Goal: Information Seeking & Learning: Learn about a topic

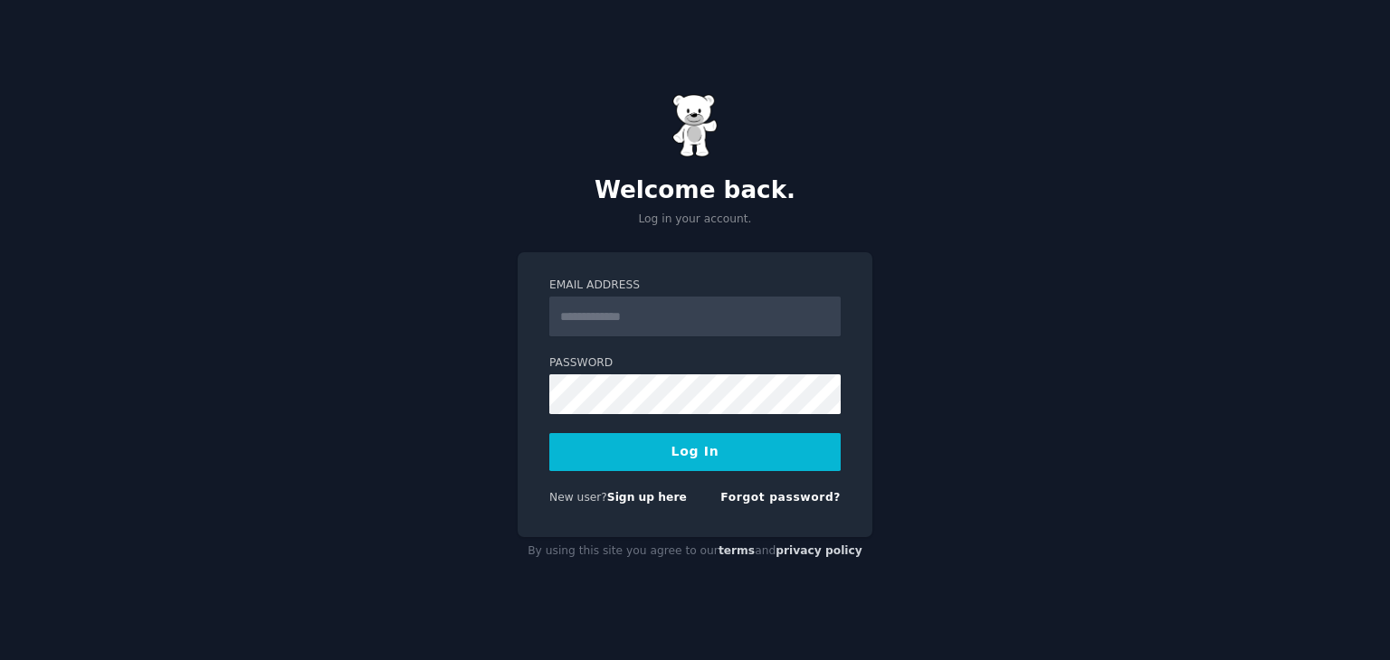
click at [649, 327] on input "Email Address" at bounding box center [694, 317] width 291 height 40
type input "**********"
click at [549, 433] on button "Log In" at bounding box center [694, 452] width 291 height 38
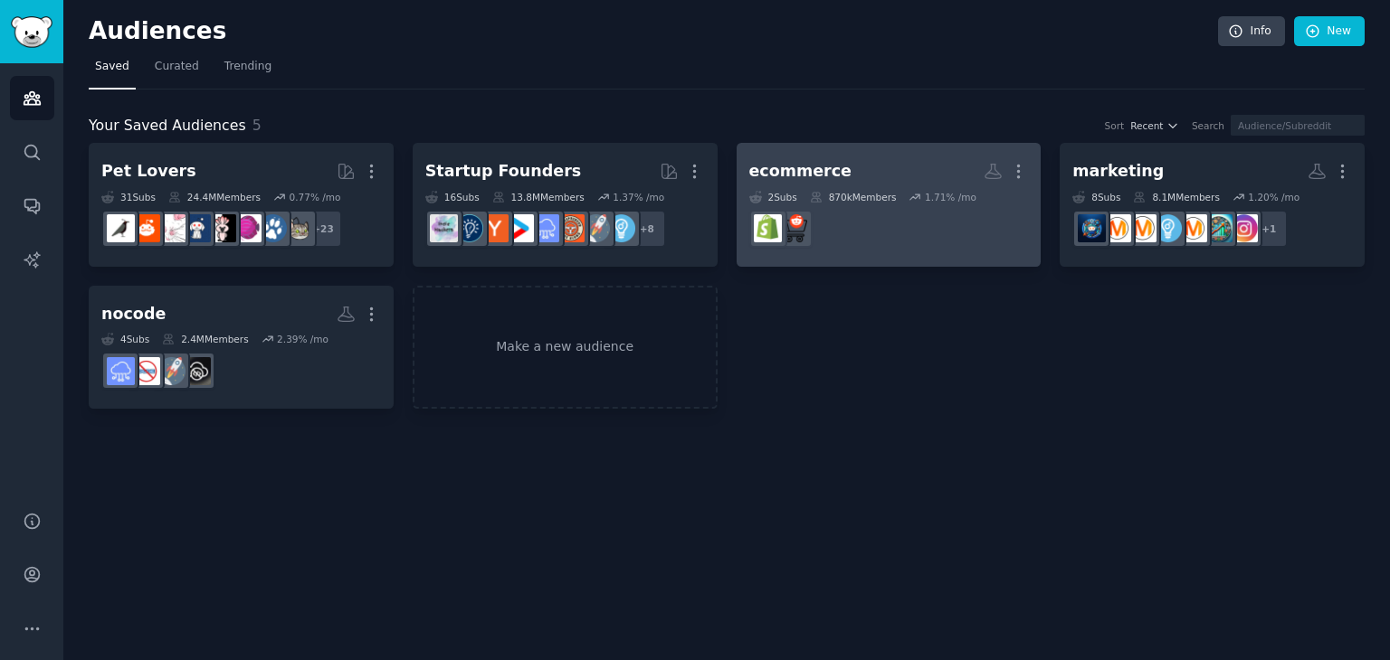
click at [850, 165] on h2 "ecommerce More" at bounding box center [889, 172] width 280 height 32
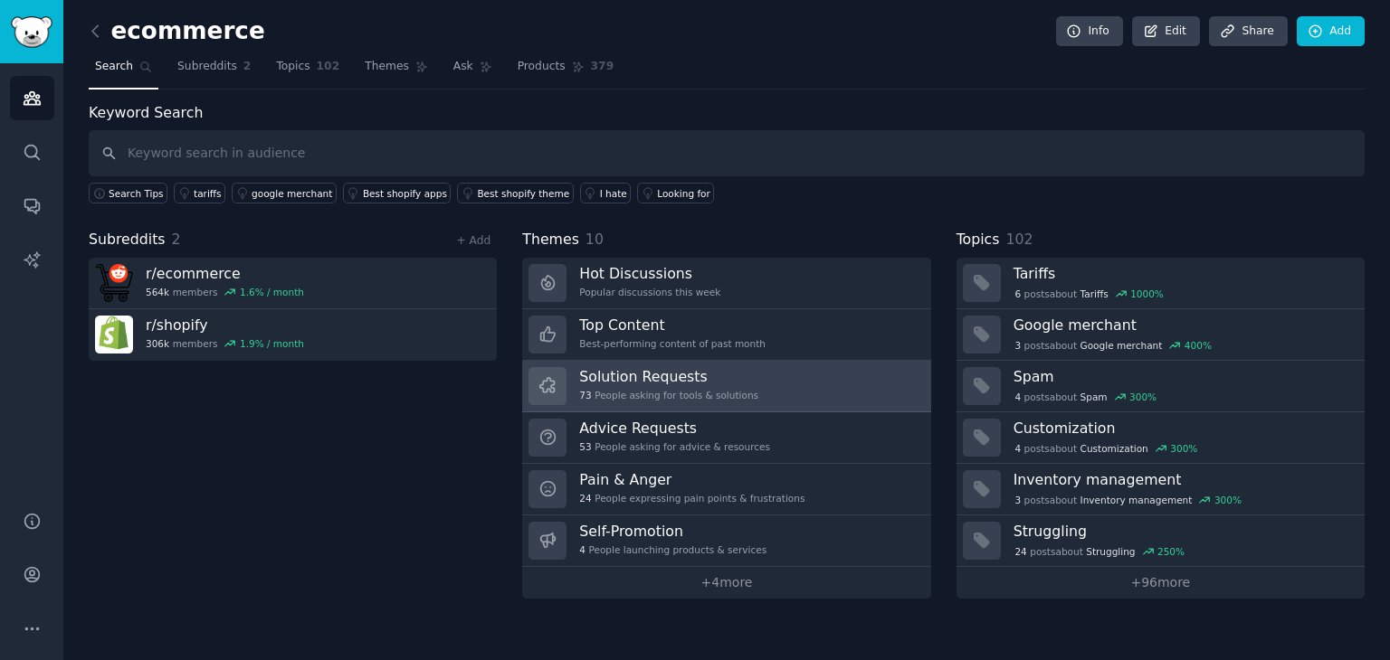
click at [721, 385] on div "Solution Requests 73 People asking for tools & solutions" at bounding box center [668, 386] width 179 height 38
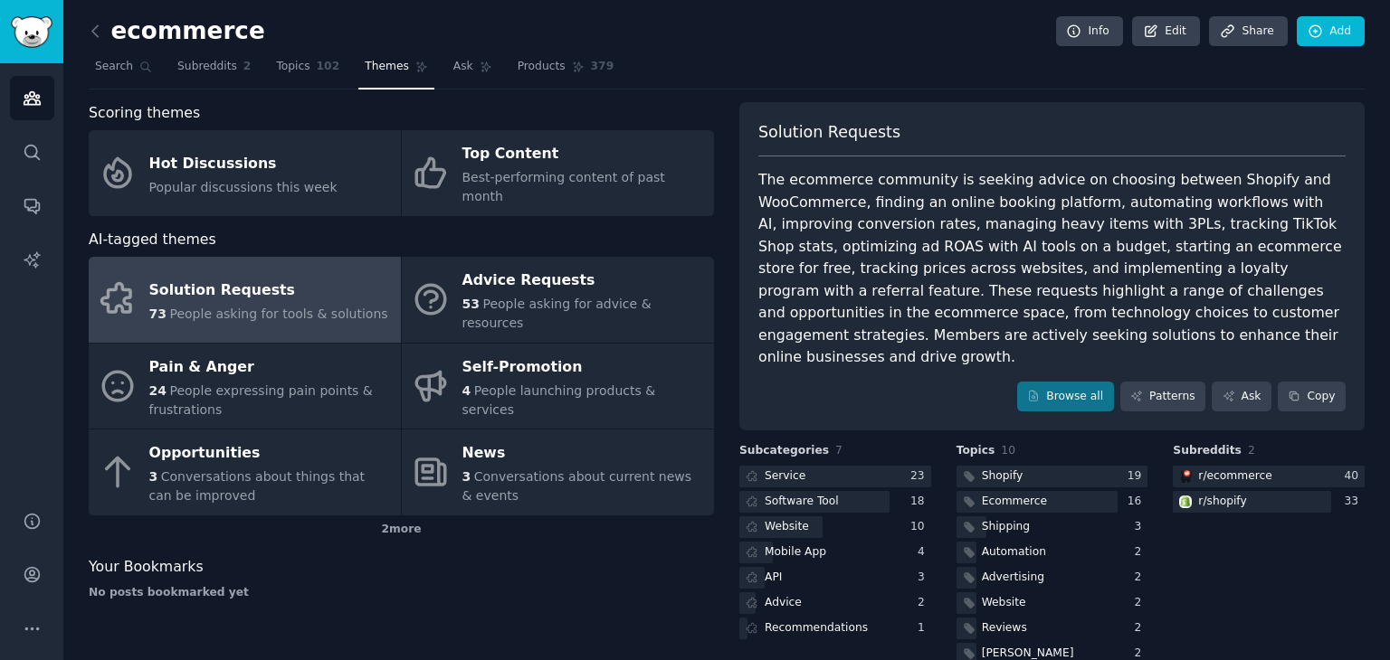
scroll to position [36, 0]
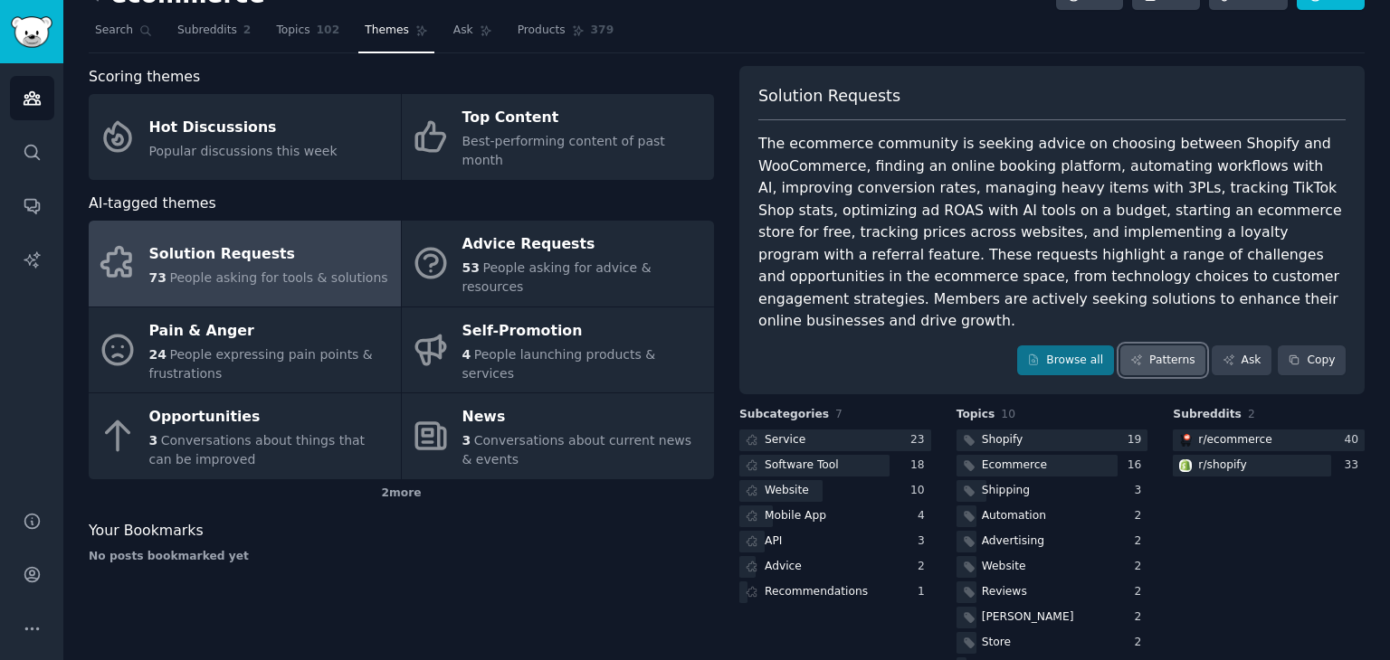
click at [1155, 346] on link "Patterns" at bounding box center [1162, 361] width 85 height 31
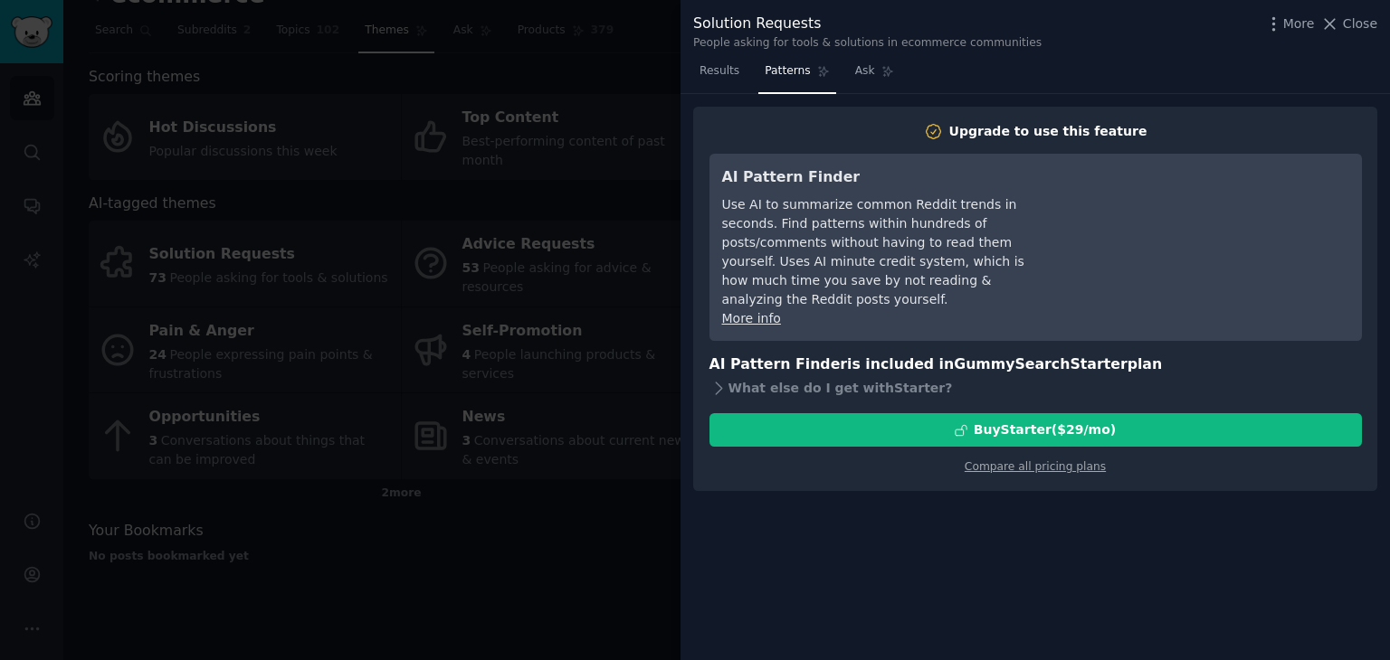
click at [609, 525] on div at bounding box center [695, 330] width 1390 height 660
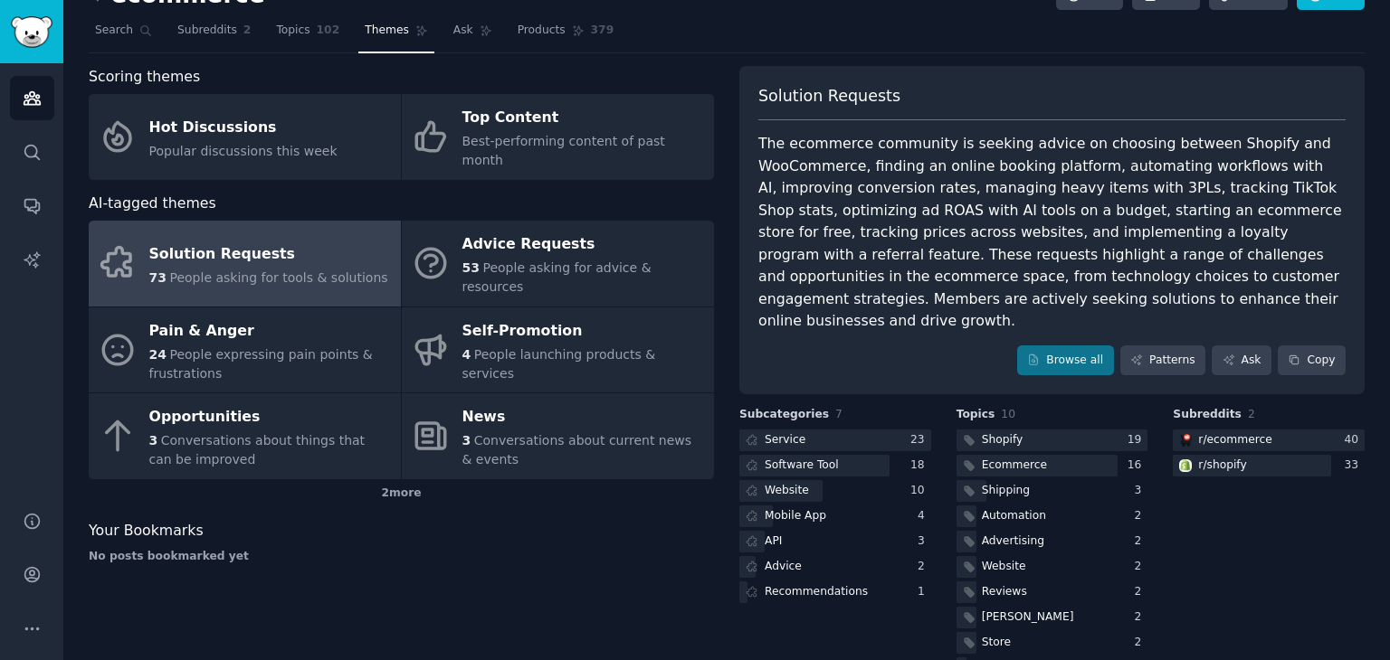
click at [1067, 353] on div "Solution Requests The ecommerce community is seeking advice on choosing between…" at bounding box center [1051, 230] width 625 height 329
click at [1075, 346] on link "Browse all" at bounding box center [1065, 361] width 97 height 31
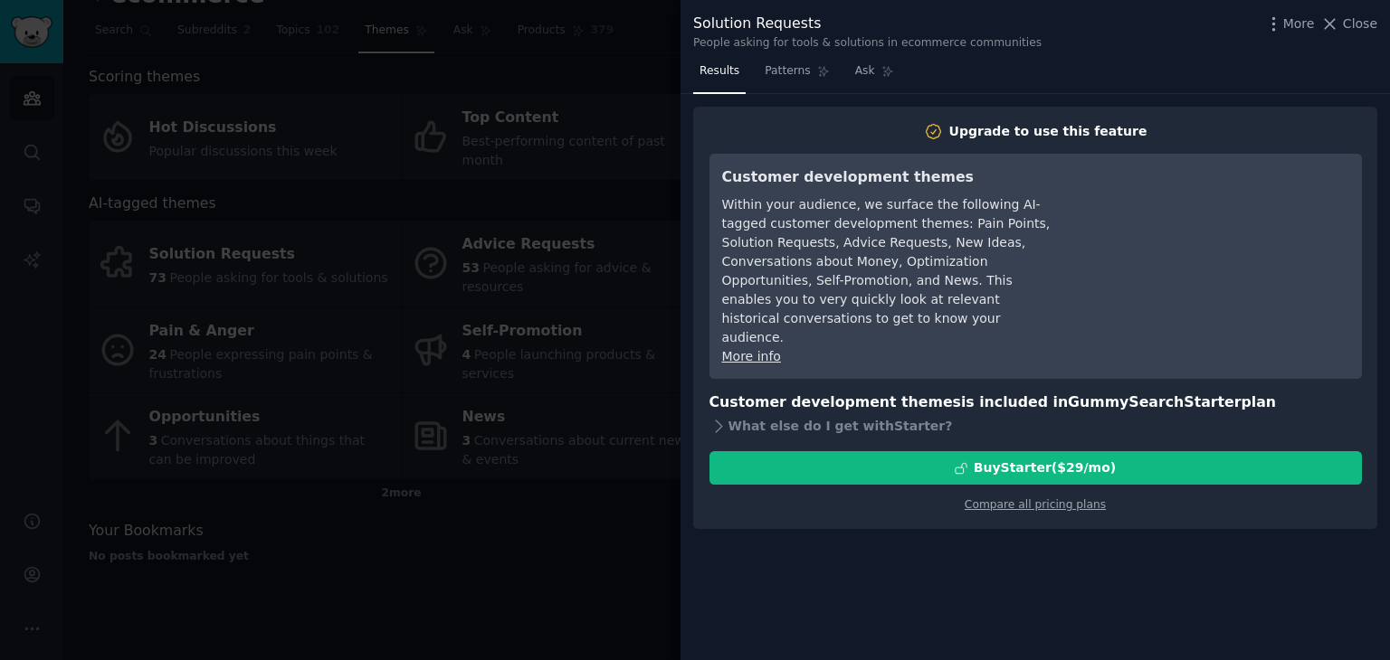
click at [480, 511] on div at bounding box center [695, 330] width 1390 height 660
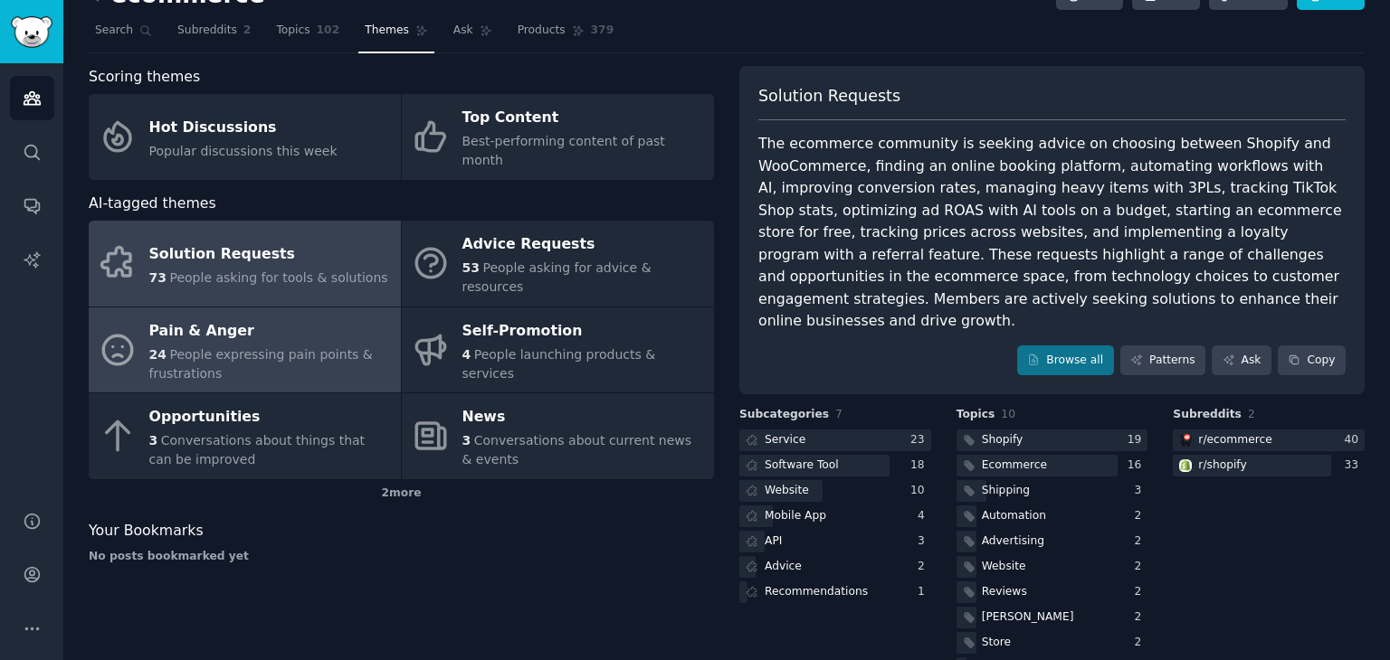
click at [333, 347] on span "People expressing pain points & frustrations" at bounding box center [260, 363] width 223 height 33
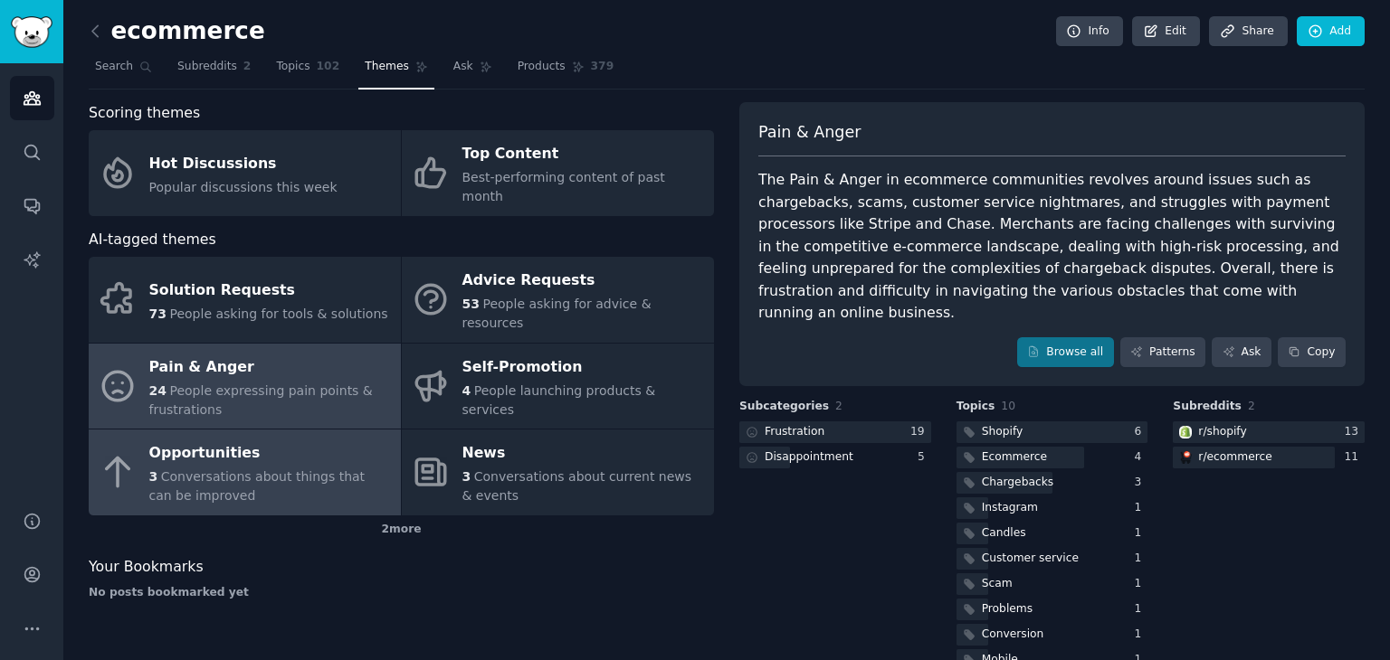
click at [335, 468] on div "3 Conversations about things that can be improved" at bounding box center [270, 487] width 242 height 38
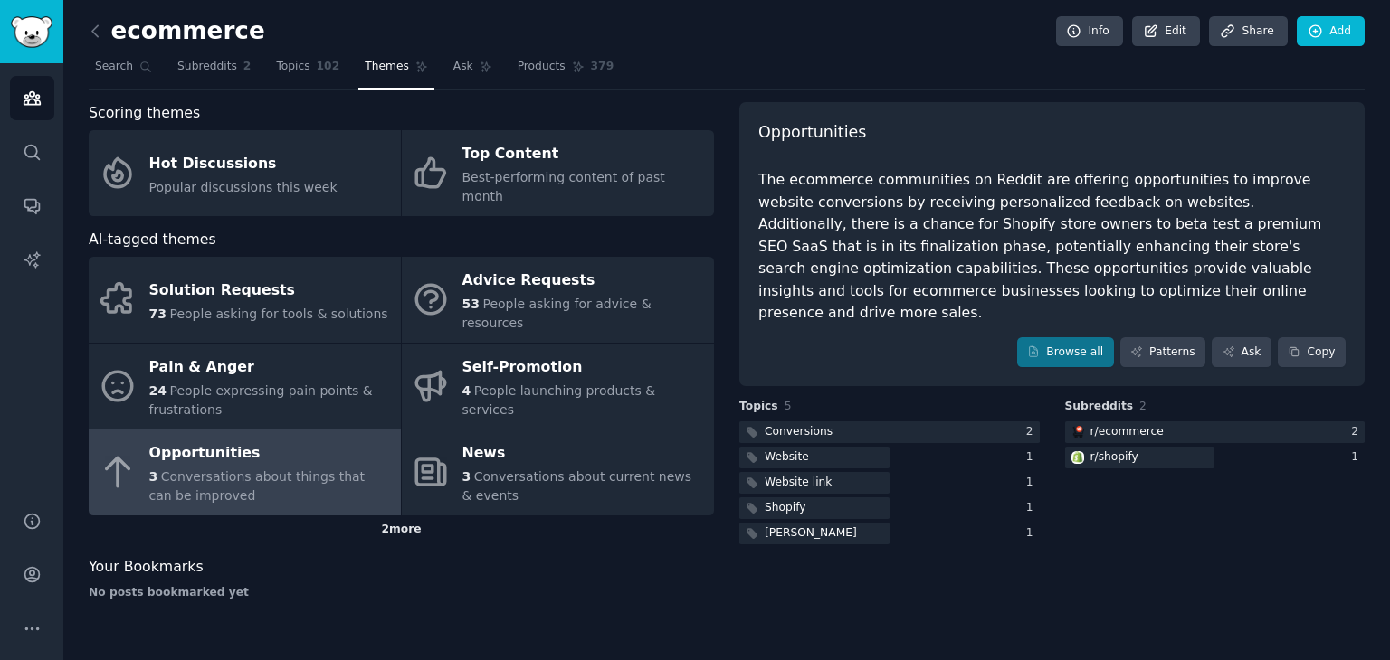
click at [408, 516] on div "2 more" at bounding box center [401, 530] width 625 height 29
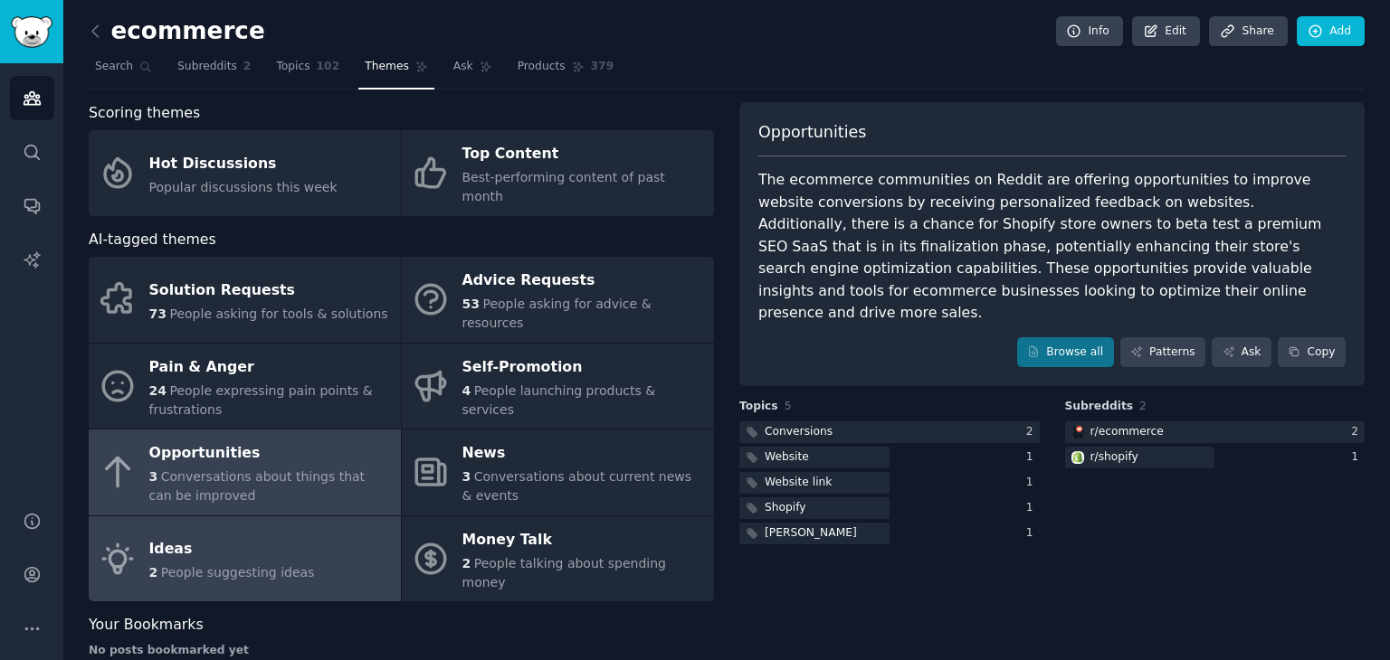
click at [369, 518] on link "Ideas 2 People suggesting ideas" at bounding box center [245, 560] width 312 height 86
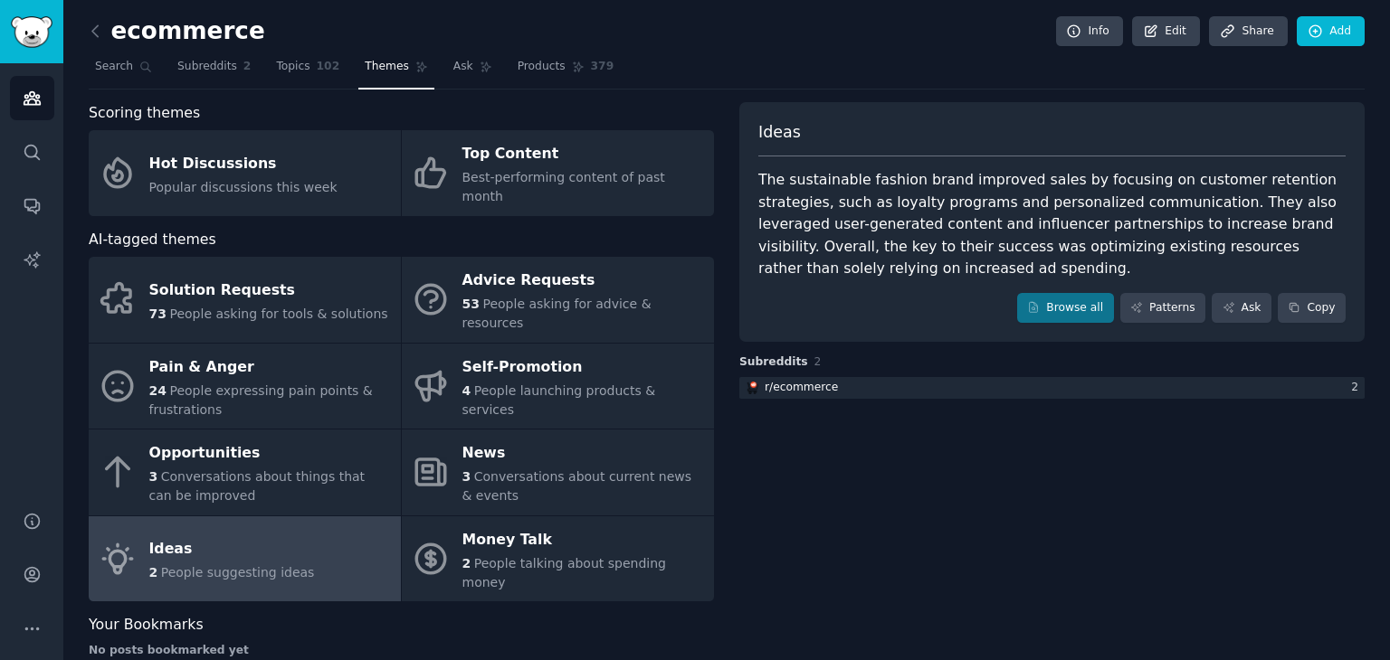
click at [369, 518] on link "Ideas 2 People suggesting ideas" at bounding box center [245, 560] width 312 height 86
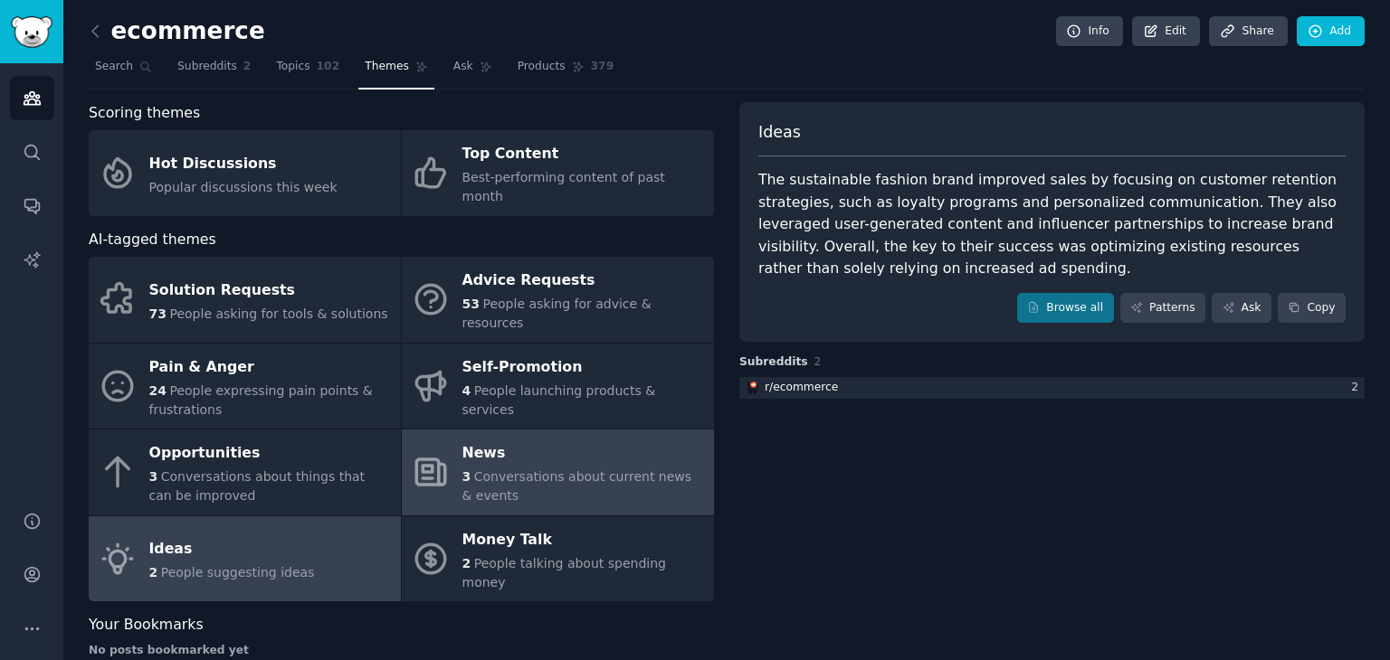
click at [535, 468] on div "3 Conversations about current news & events" at bounding box center [583, 487] width 242 height 38
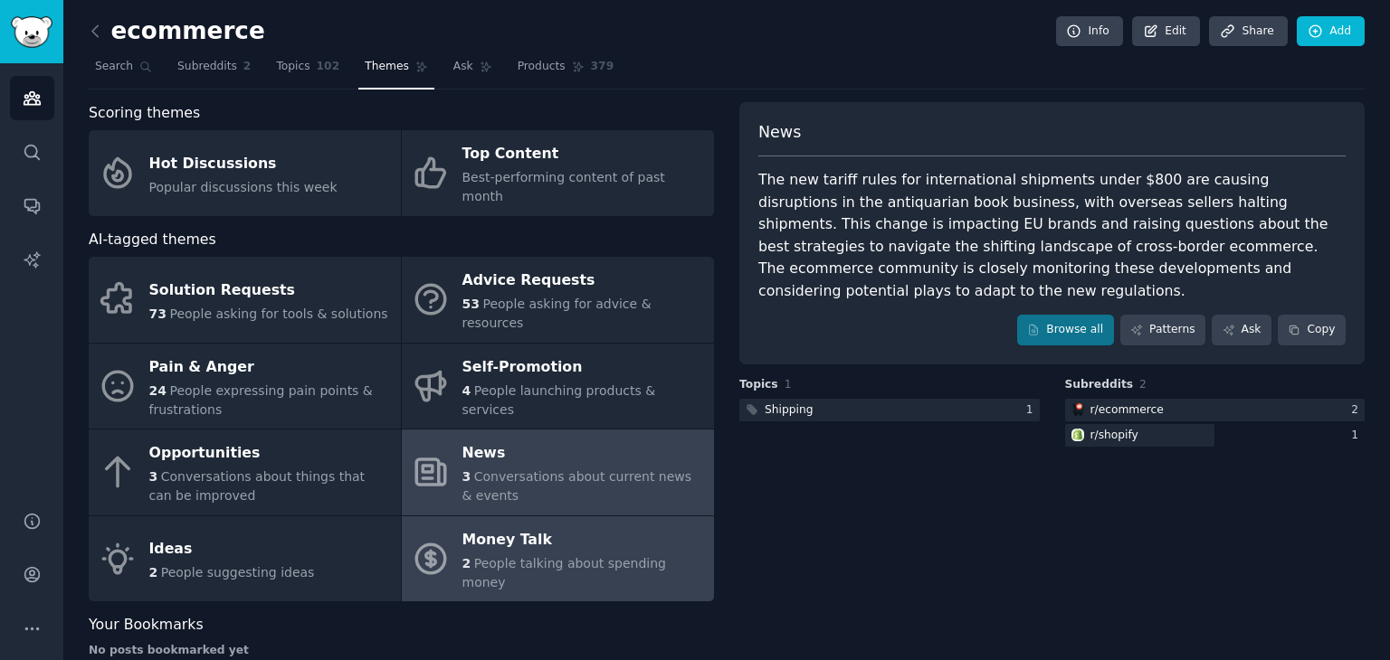
click at [535, 556] on span "People talking about spending money" at bounding box center [564, 572] width 204 height 33
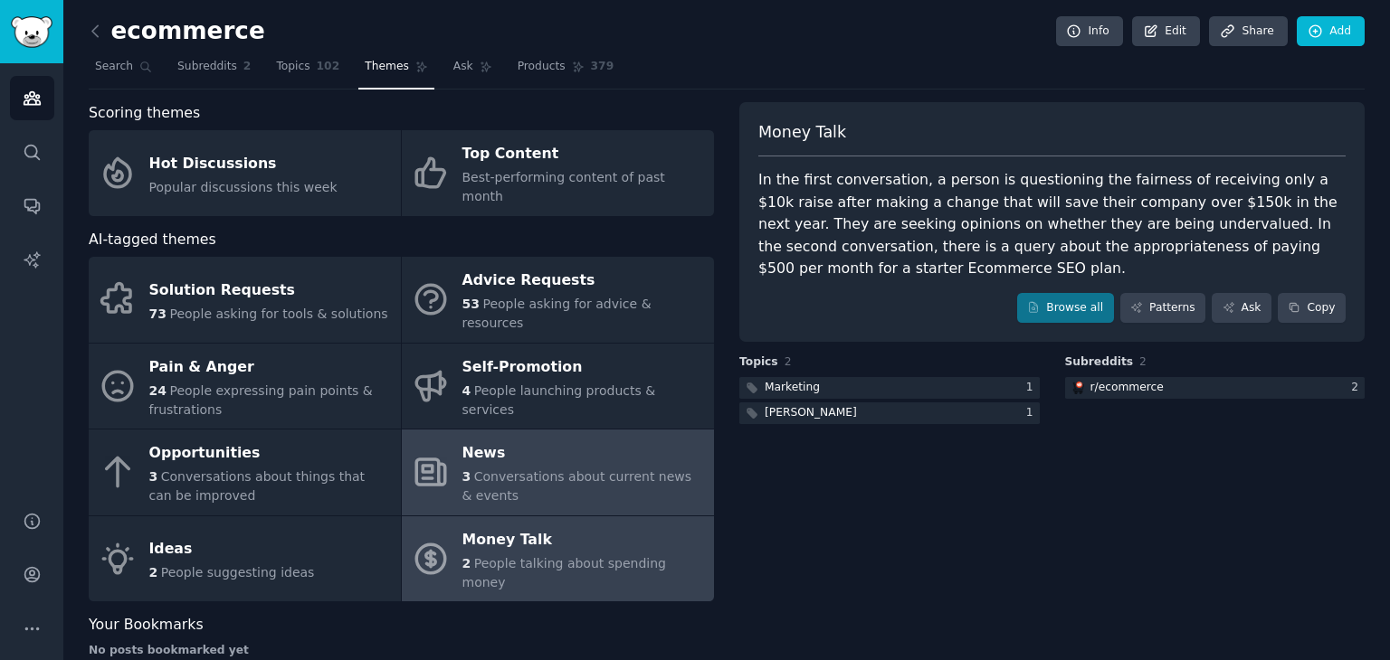
click at [545, 468] on div "3 Conversations about current news & events" at bounding box center [583, 487] width 242 height 38
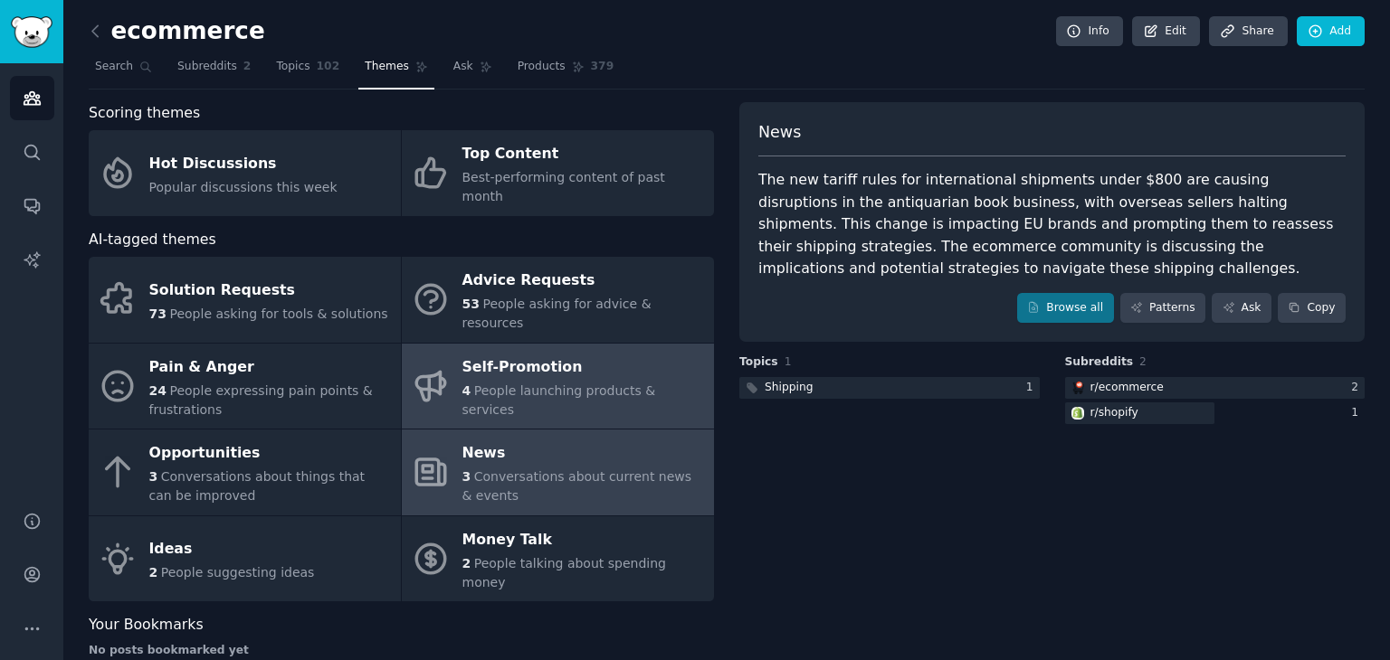
click at [560, 382] on div "4 People launching products & services" at bounding box center [583, 401] width 242 height 38
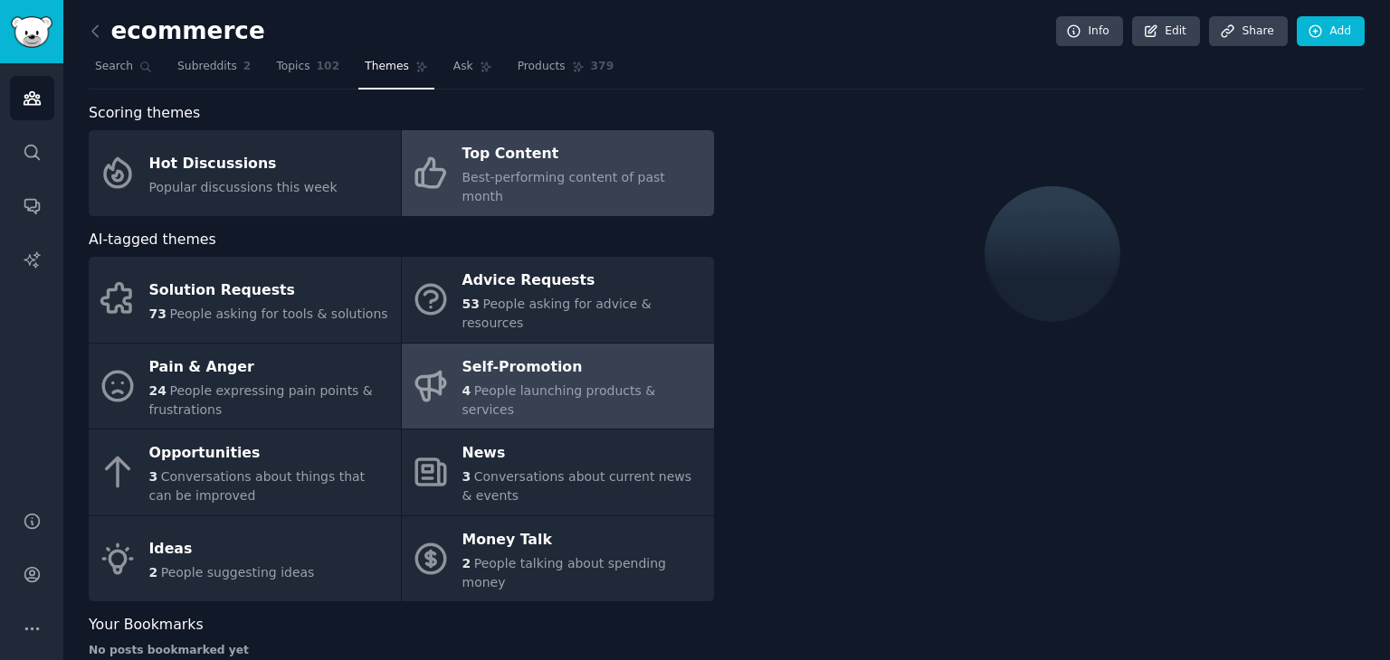
click at [558, 186] on link "Top Content Best-performing content of past month" at bounding box center [558, 173] width 312 height 86
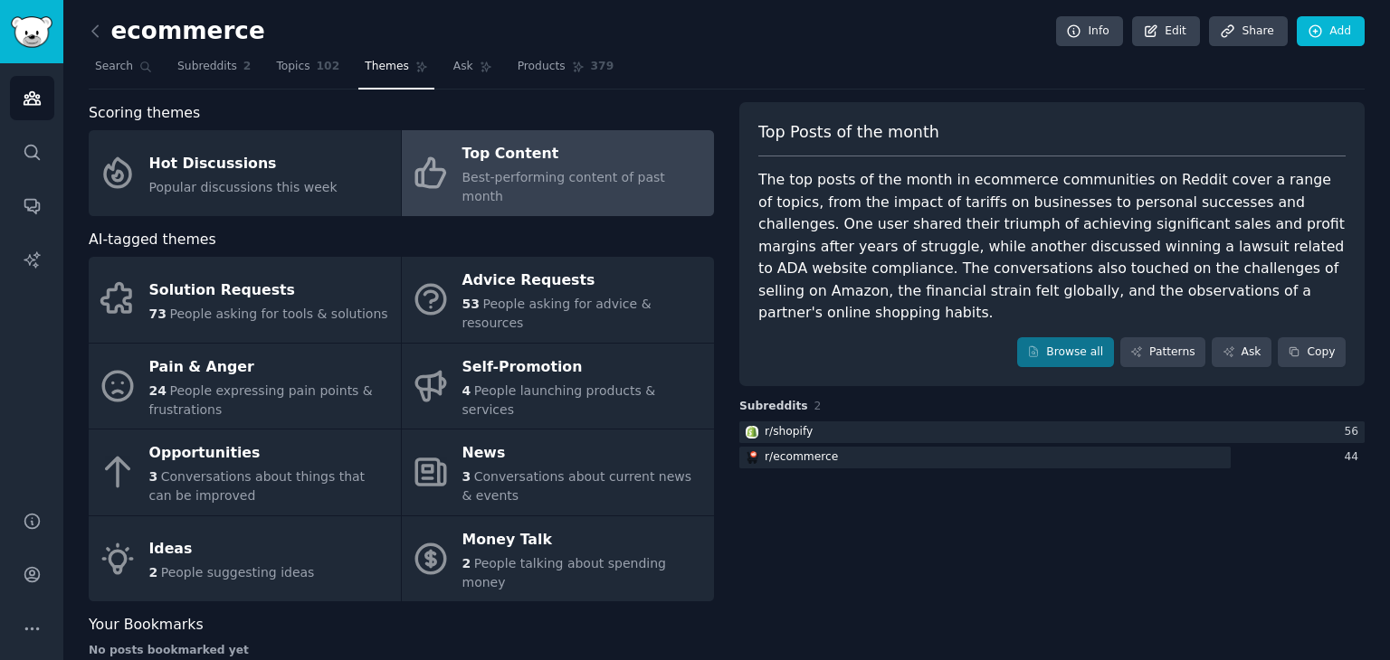
click at [558, 186] on link "Top Content Best-performing content of past month" at bounding box center [558, 173] width 312 height 86
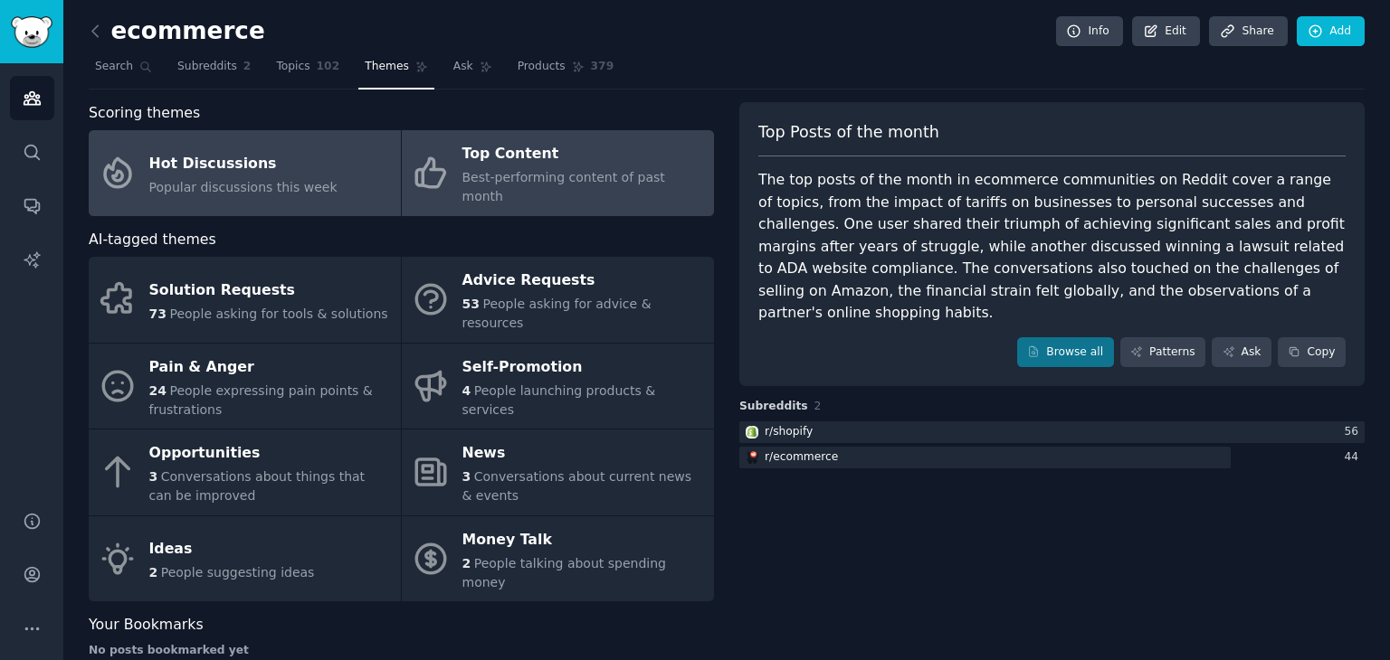
click at [232, 149] on div "Hot Discussions" at bounding box center [243, 163] width 188 height 29
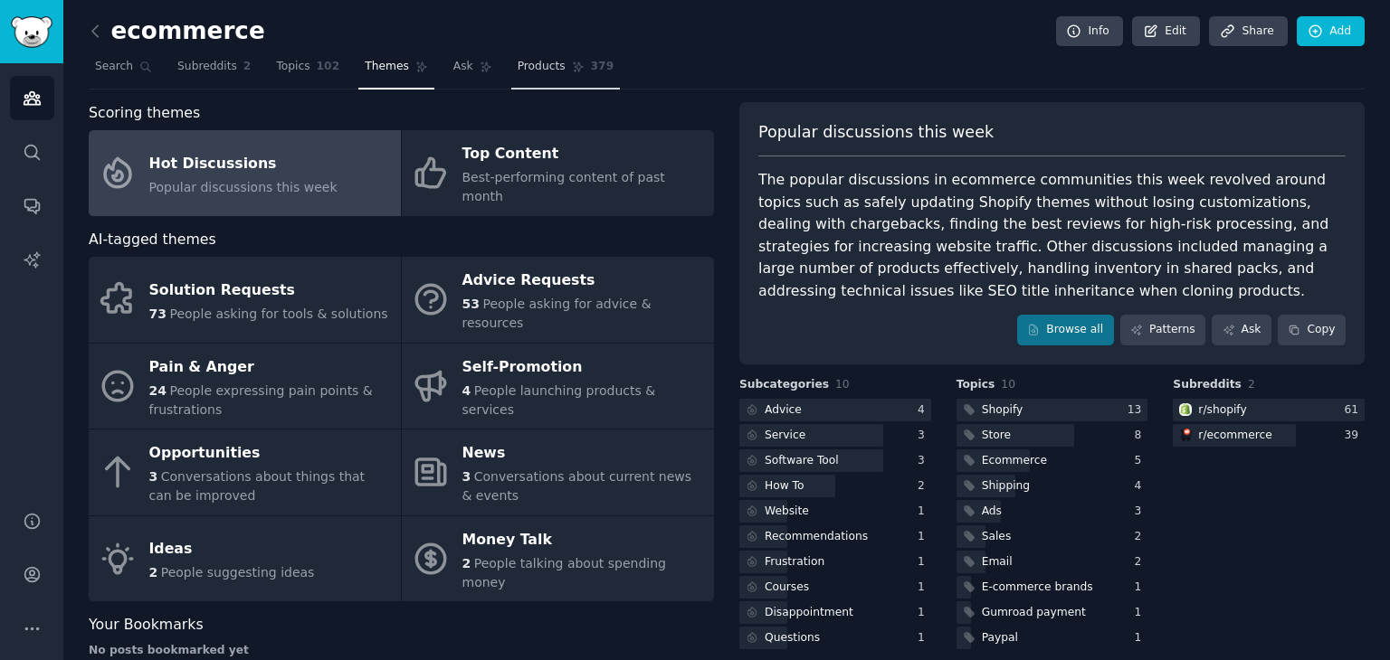
click at [518, 71] on span "Products" at bounding box center [542, 67] width 48 height 16
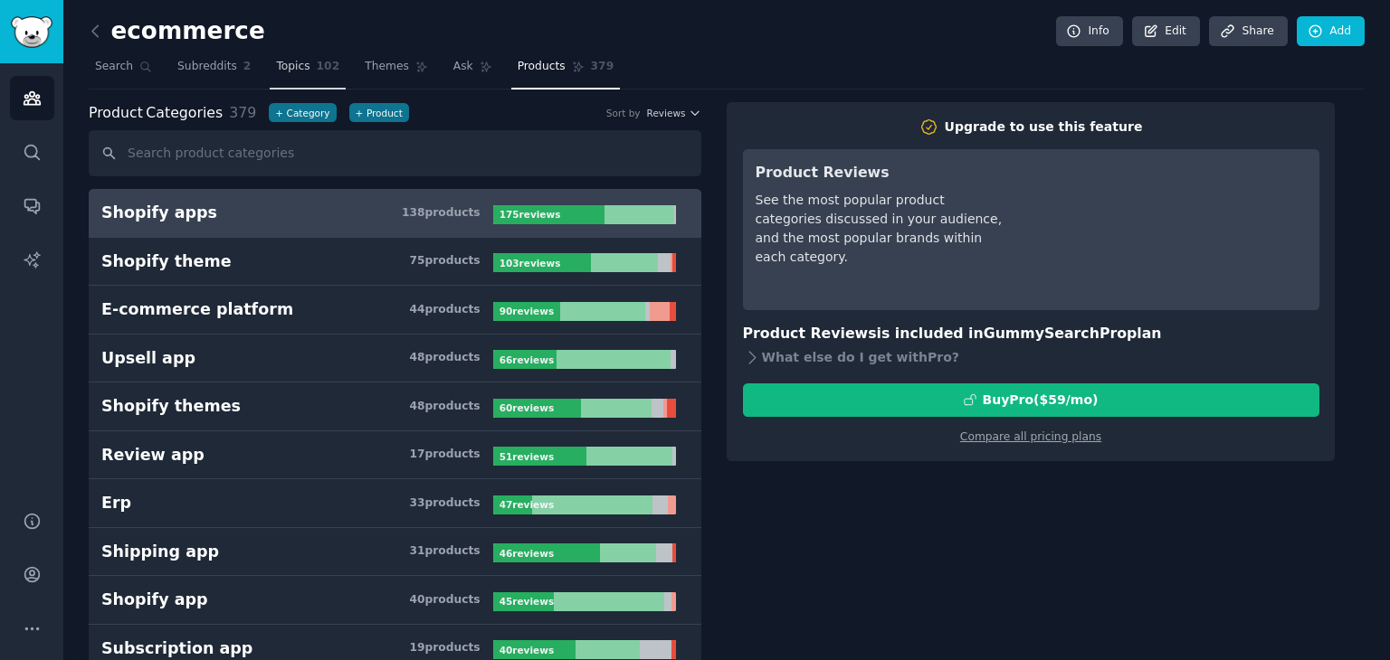
click at [302, 74] on link "Topics 102" at bounding box center [308, 70] width 76 height 37
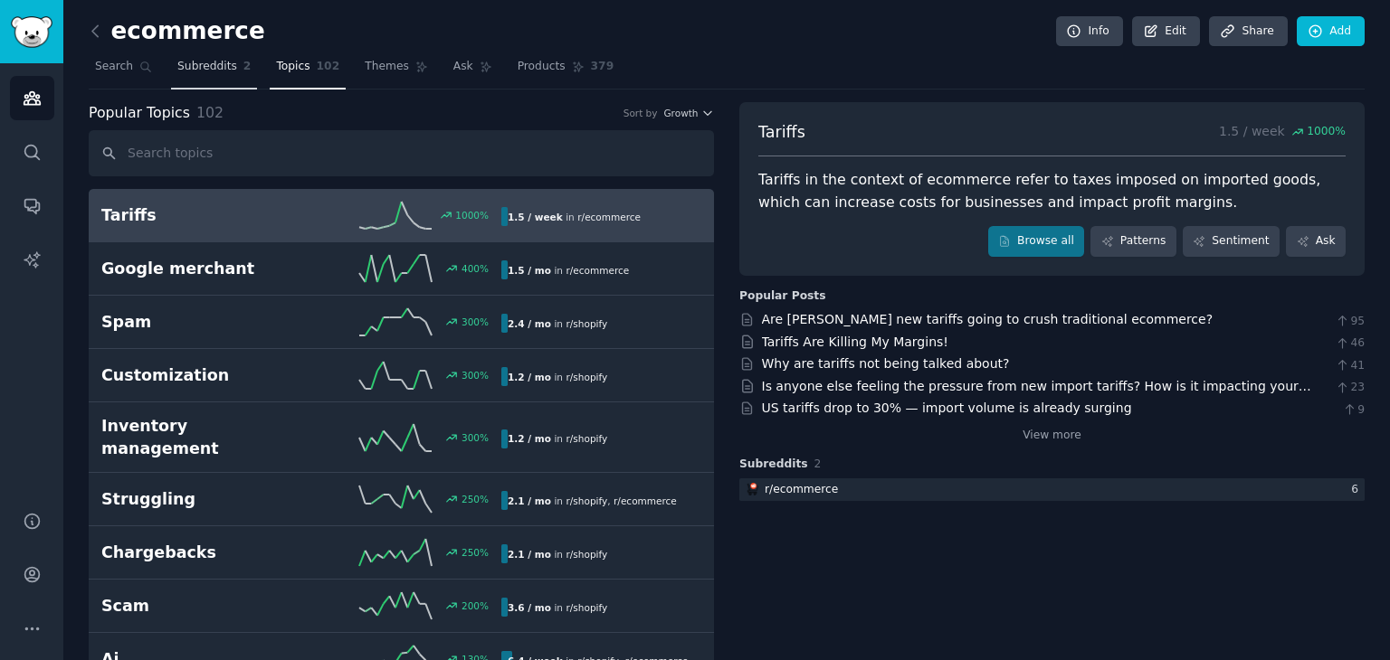
click at [209, 65] on span "Subreddits" at bounding box center [207, 67] width 60 height 16
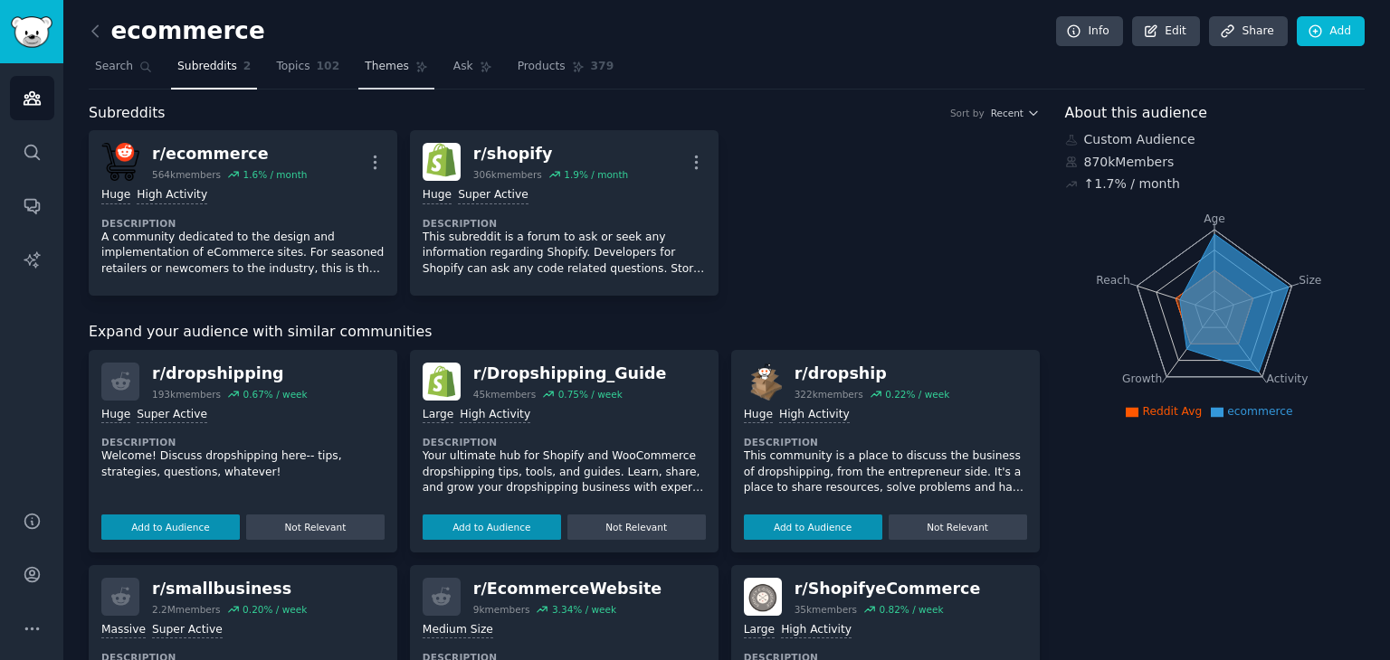
click at [365, 73] on span "Themes" at bounding box center [387, 67] width 44 height 16
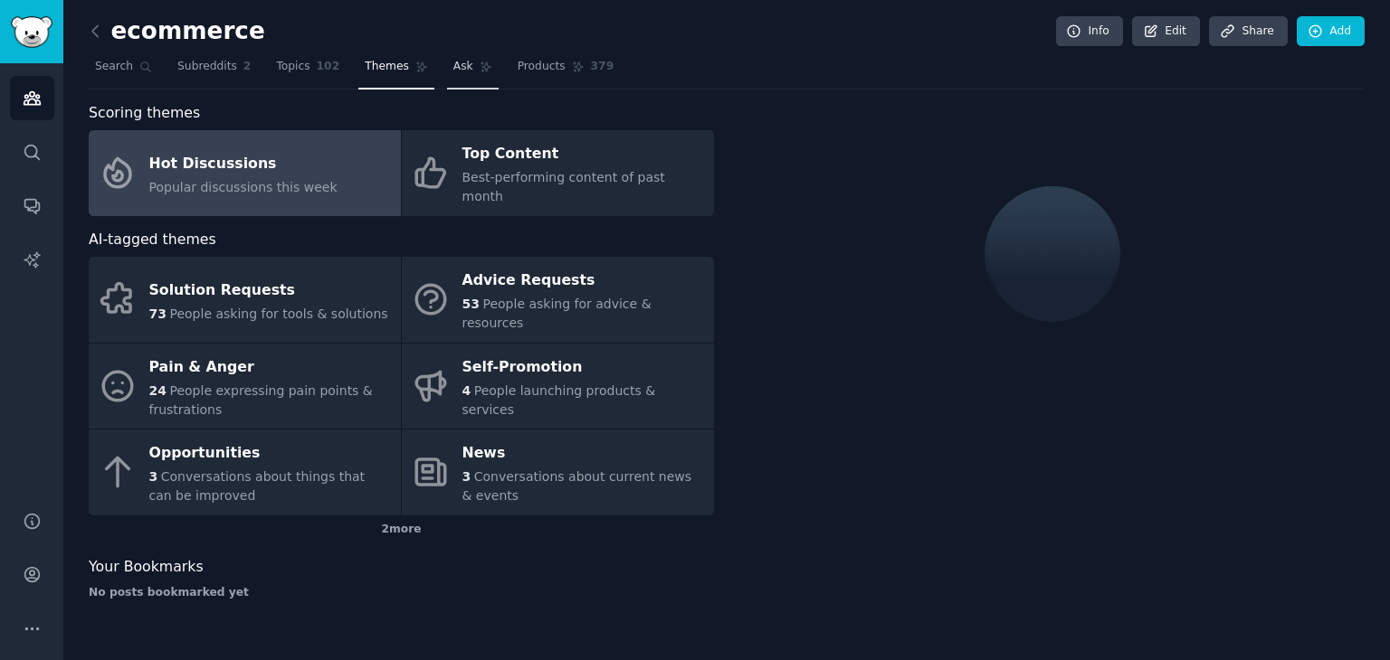
click at [447, 71] on link "Ask" at bounding box center [473, 70] width 52 height 37
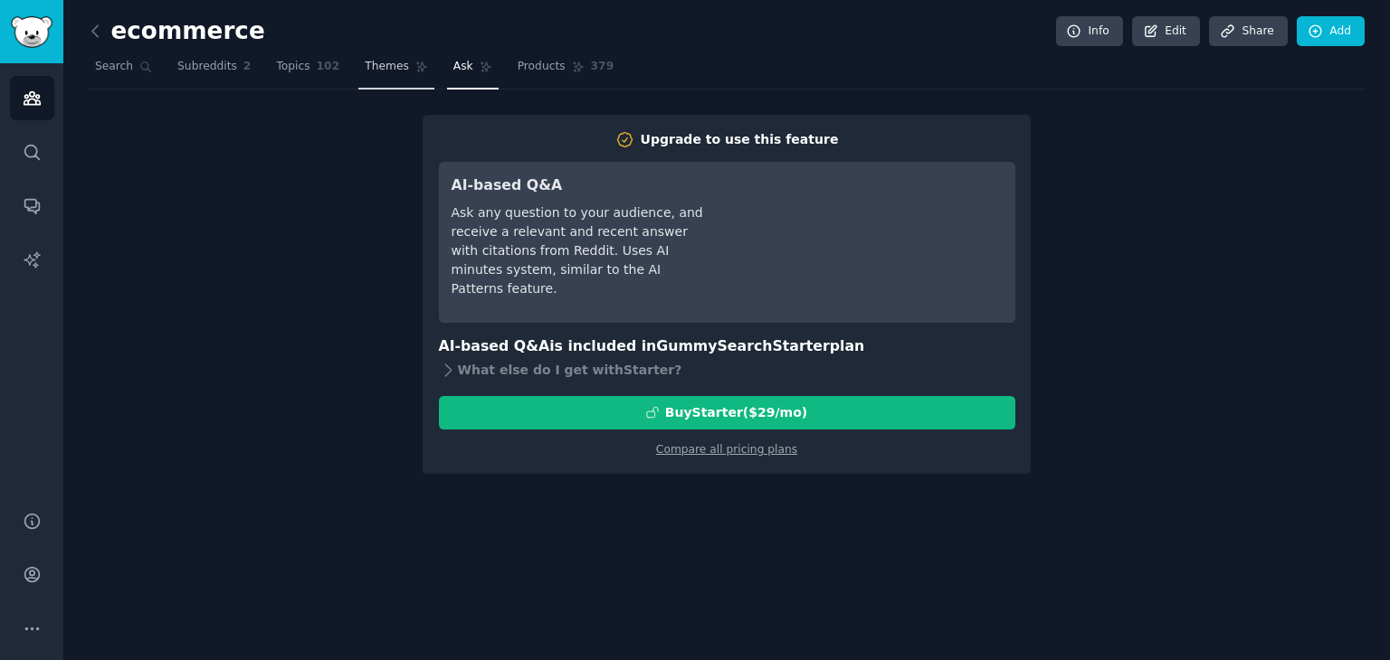
click at [377, 62] on span "Themes" at bounding box center [387, 67] width 44 height 16
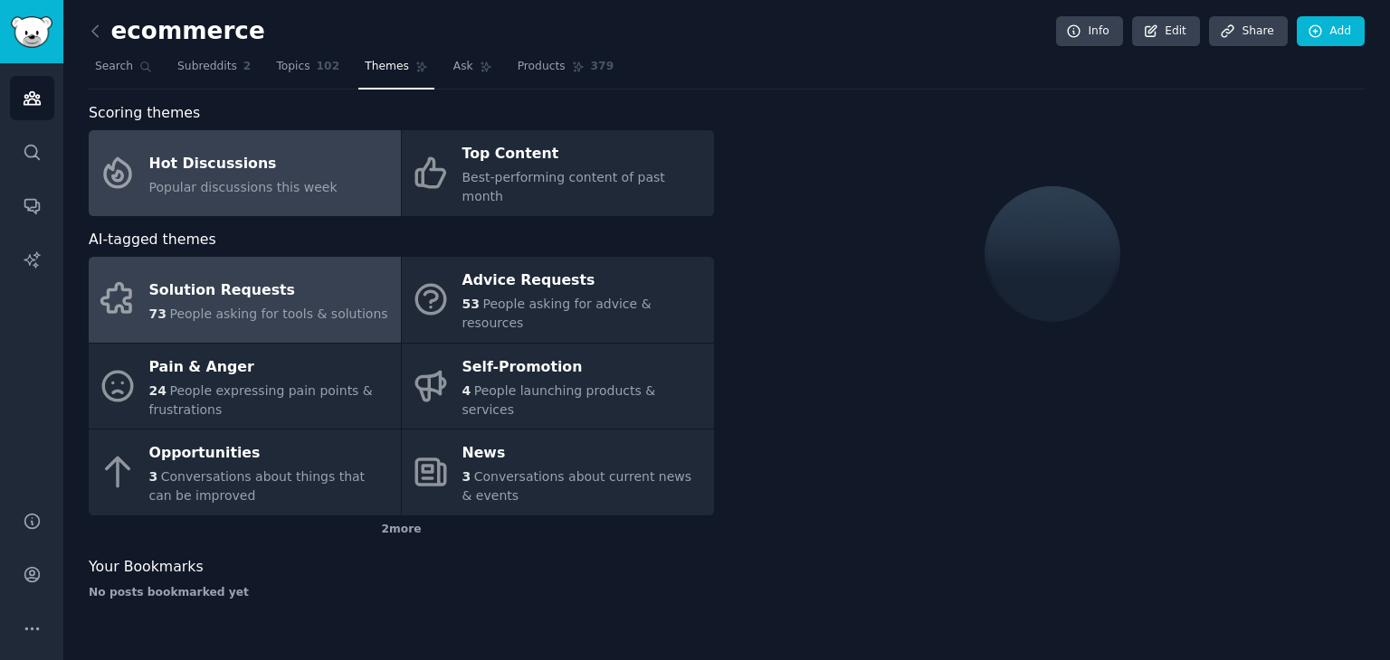
click at [253, 276] on div "Solution Requests" at bounding box center [268, 290] width 239 height 29
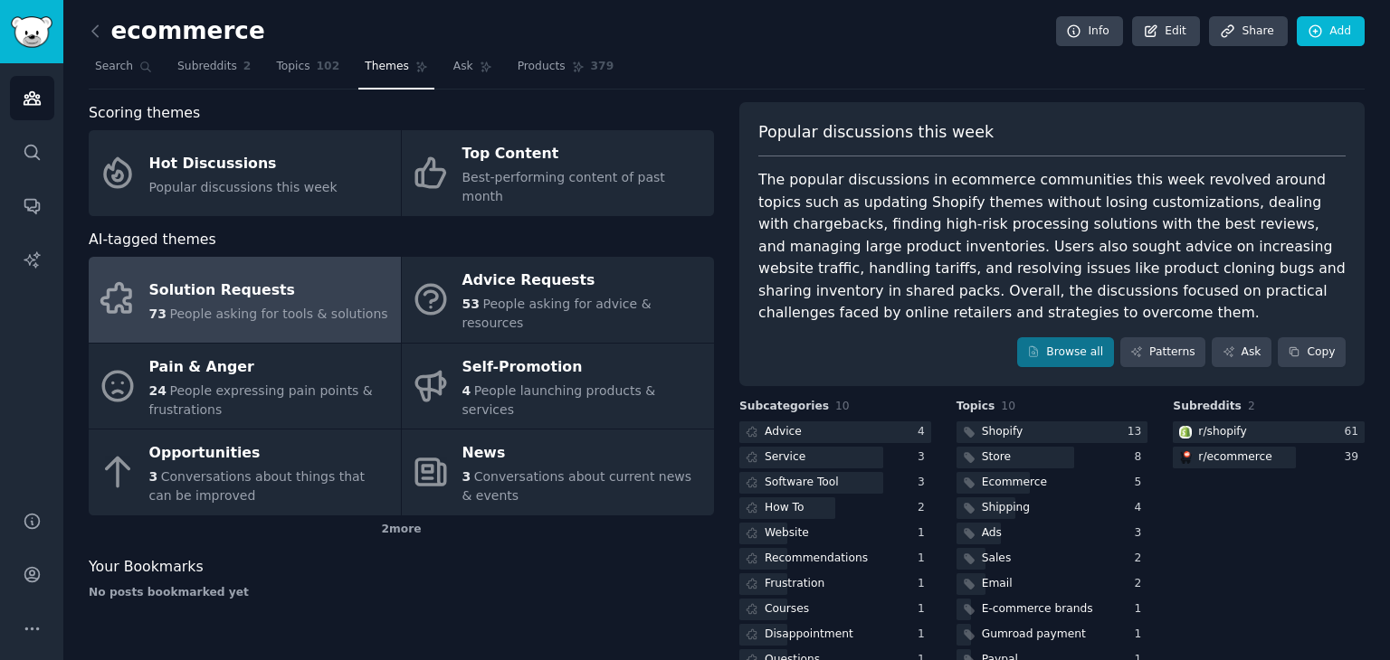
click at [922, 312] on div "The popular discussions in ecommerce communities this week revolved around topi…" at bounding box center [1051, 247] width 587 height 156
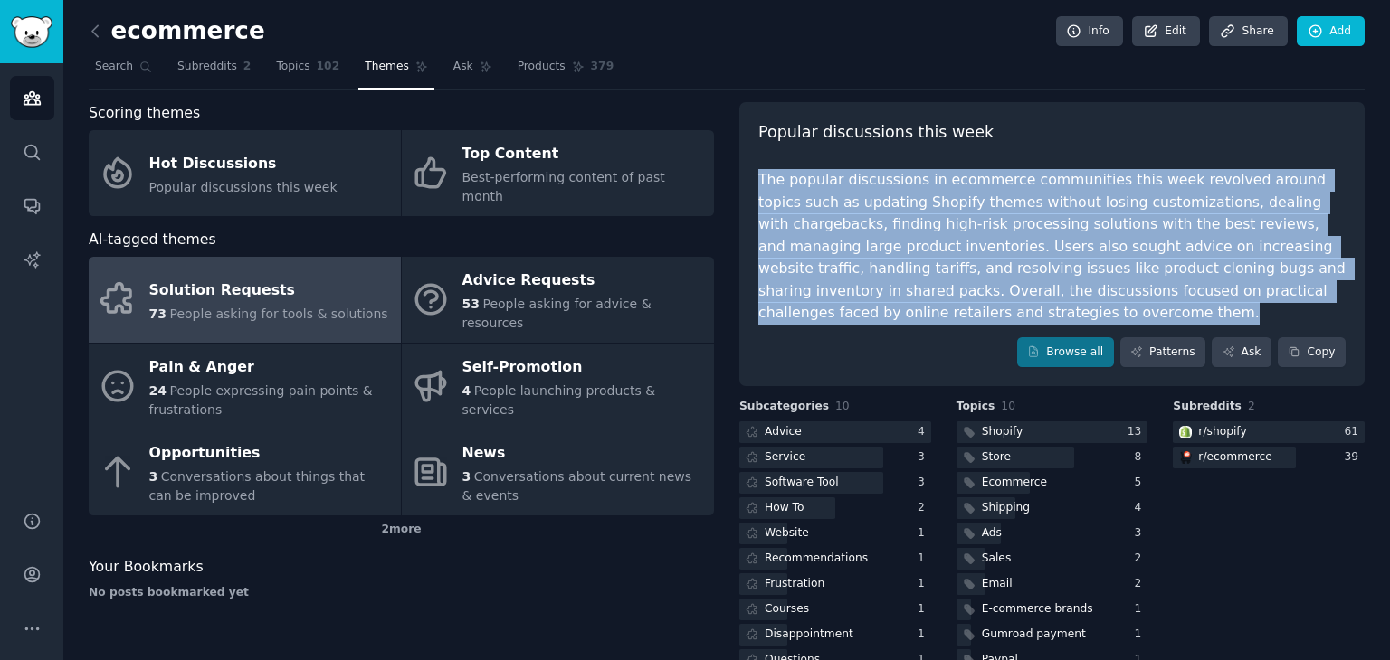
click at [922, 312] on div "The popular discussions in ecommerce communities this week revolved around topi…" at bounding box center [1051, 247] width 587 height 156
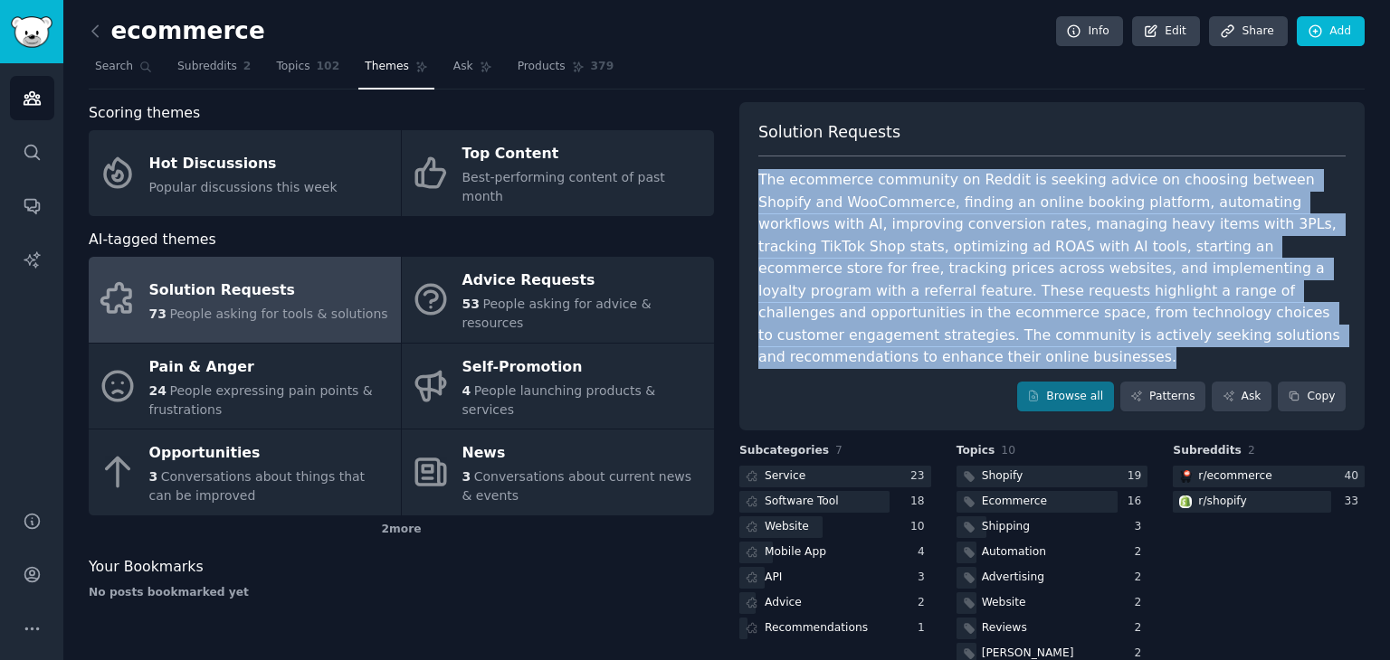
click at [304, 276] on div "Solution Requests" at bounding box center [268, 290] width 239 height 29
click at [872, 260] on div "The ecommerce community on Reddit is seeking advice on choosing between Shopify…" at bounding box center [1051, 269] width 587 height 200
copy div "The ecommerce community on Reddit is seeking advice on choosing between Shopify…"
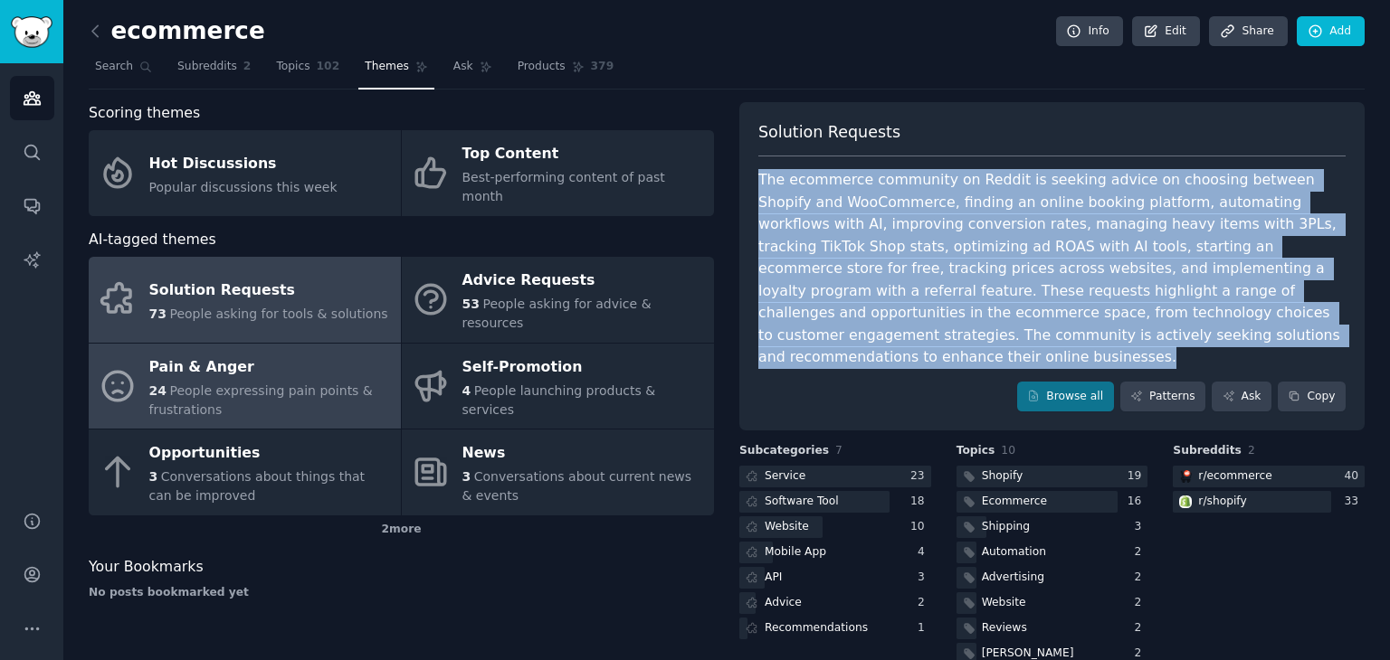
click at [180, 384] on span "People expressing pain points & frustrations" at bounding box center [260, 400] width 223 height 33
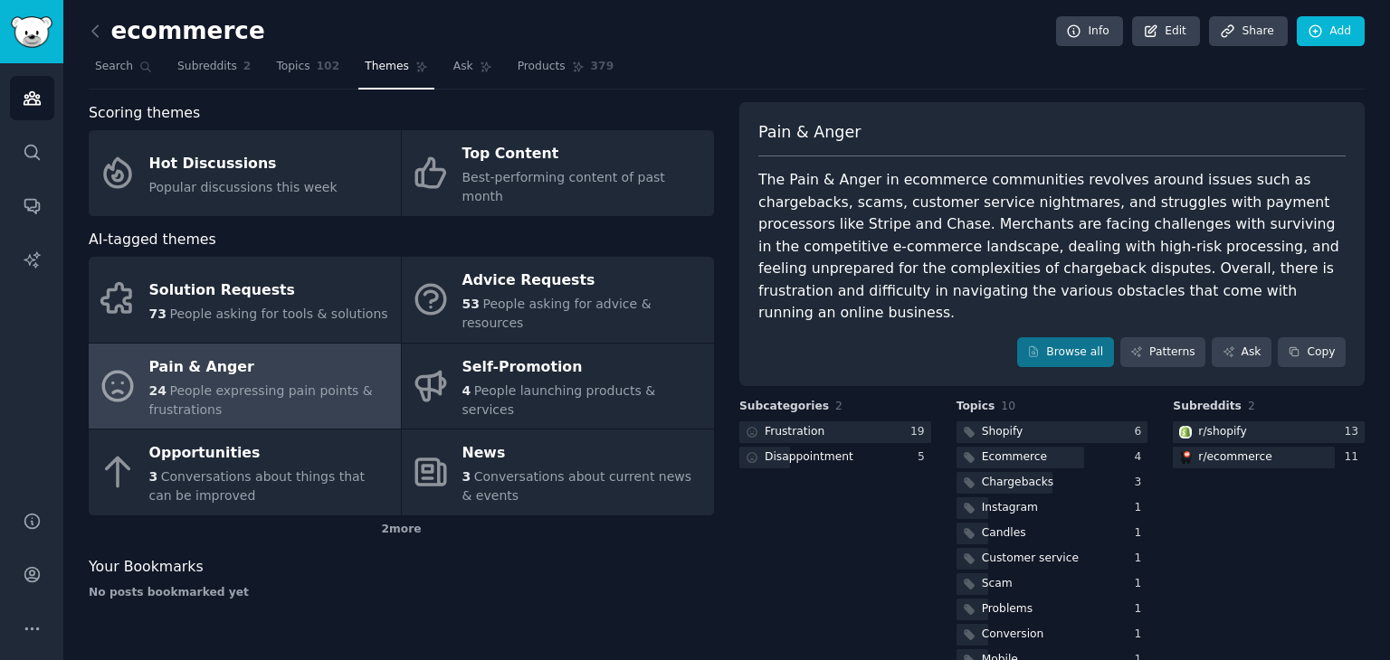
click at [922, 277] on div "The Pain & Anger in ecommerce communities revolves around issues such as charge…" at bounding box center [1051, 247] width 587 height 156
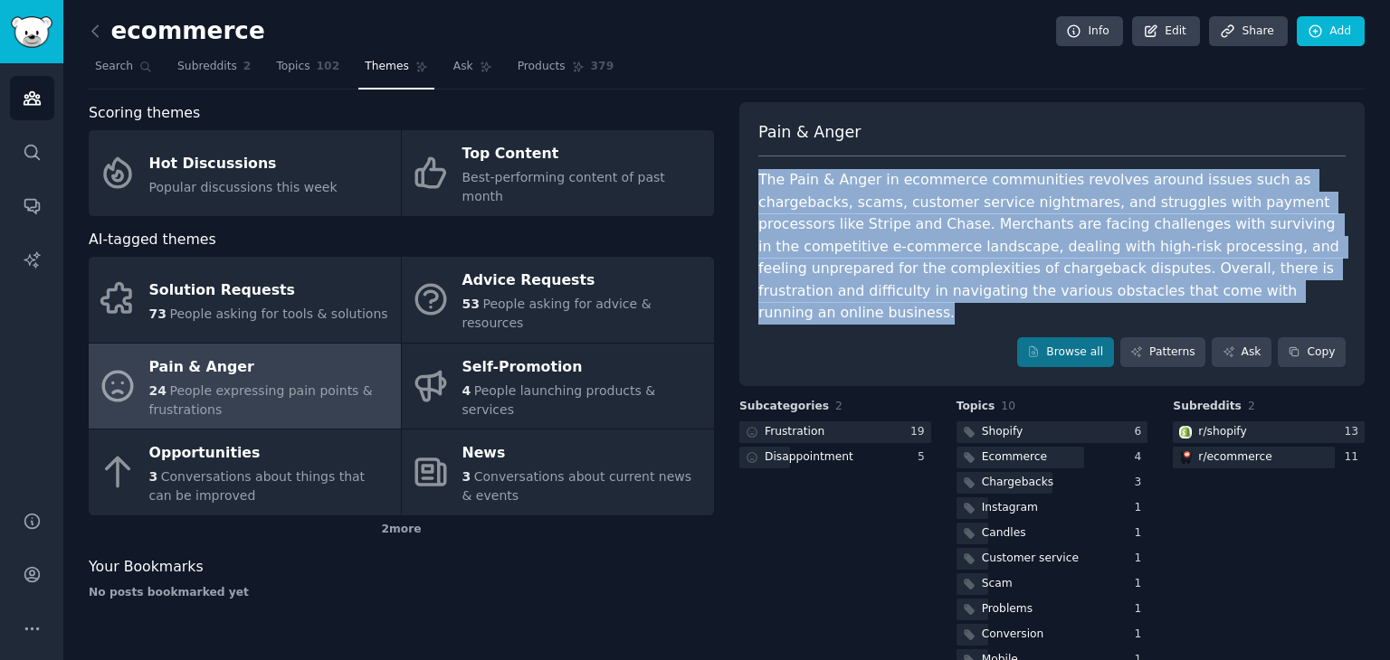
click at [922, 277] on div "The Pain & Anger in ecommerce communities revolves around issues such as charge…" at bounding box center [1051, 247] width 587 height 156
copy div "The Pain & Anger in ecommerce communities revolves around issues such as charge…"
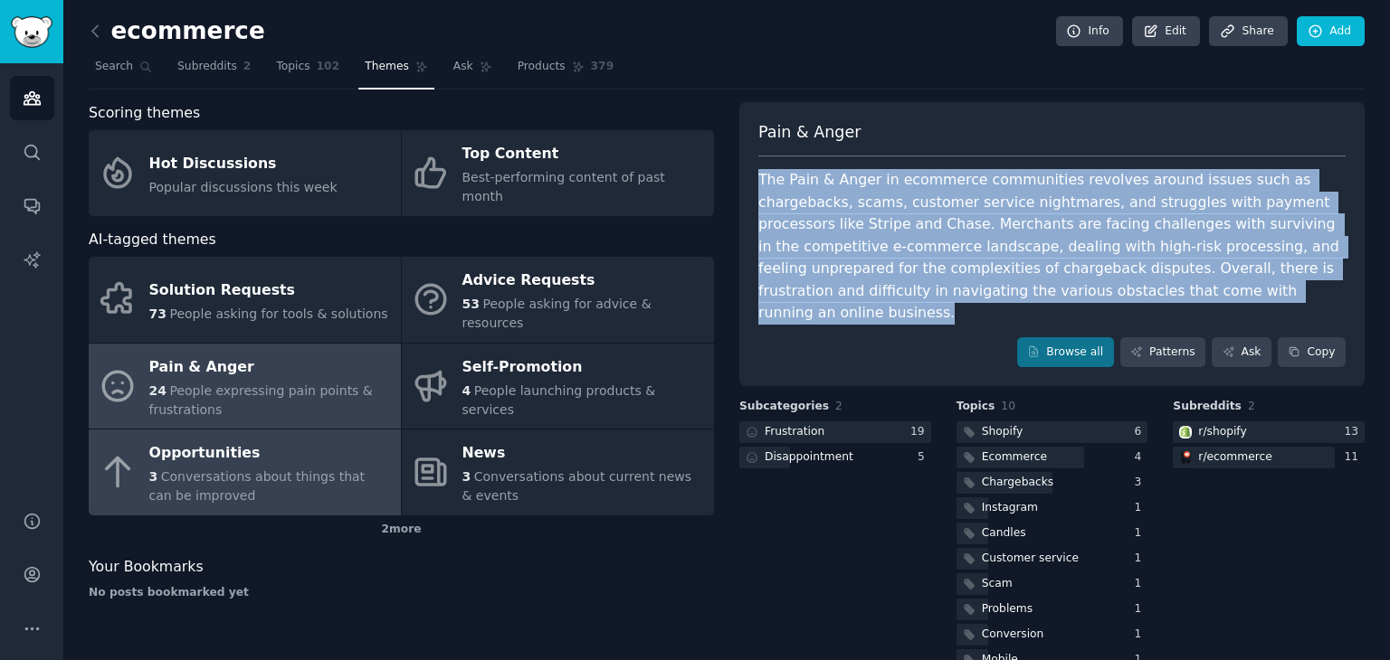
click at [178, 470] on span "Conversations about things that can be improved" at bounding box center [257, 486] width 216 height 33
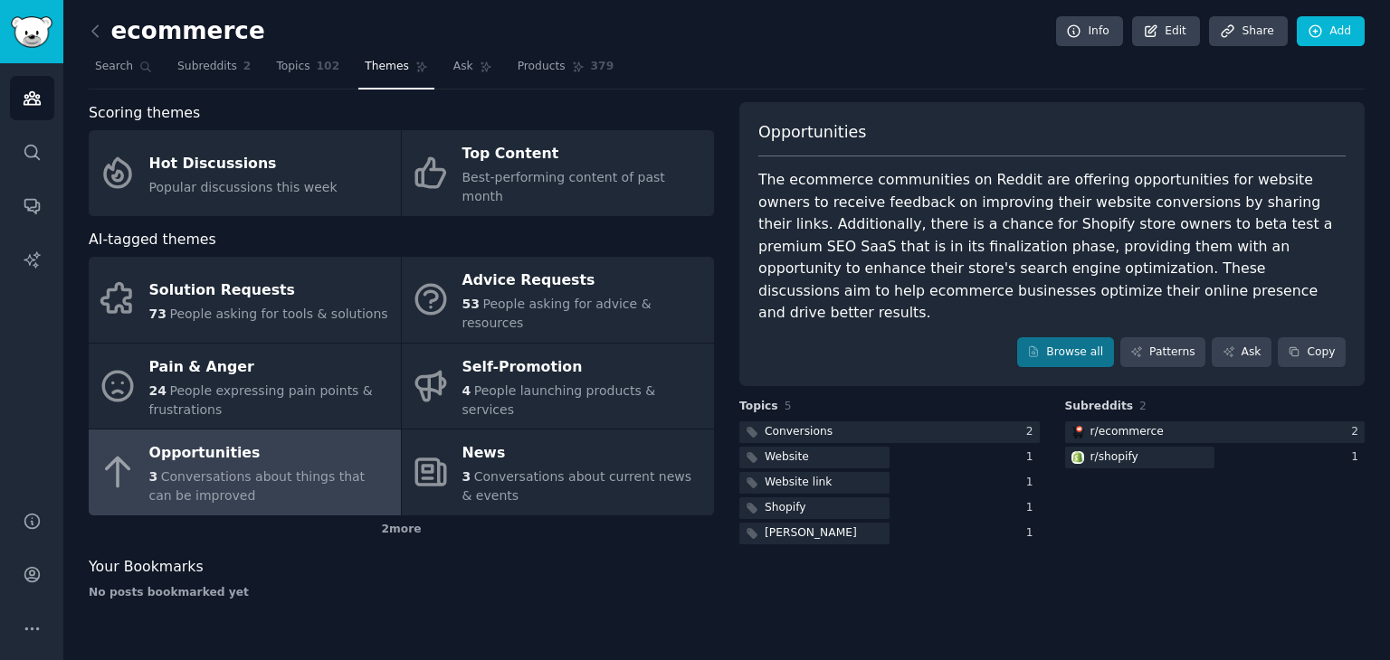
click at [876, 268] on div "The ecommerce communities on Reddit are offering opportunities for website owne…" at bounding box center [1051, 247] width 587 height 156
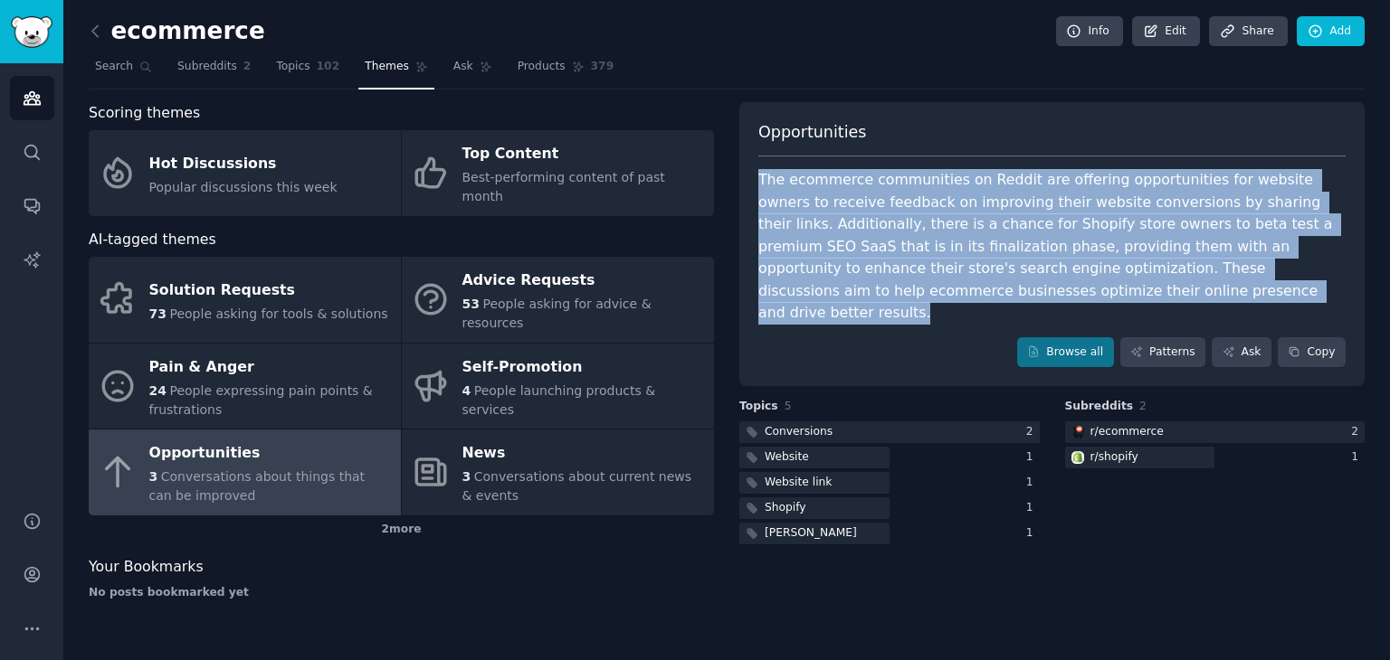
click at [876, 268] on div "The ecommerce communities on Reddit are offering opportunities for website owne…" at bounding box center [1051, 247] width 587 height 156
copy div "The ecommerce communities on Reddit are offering opportunities for website owne…"
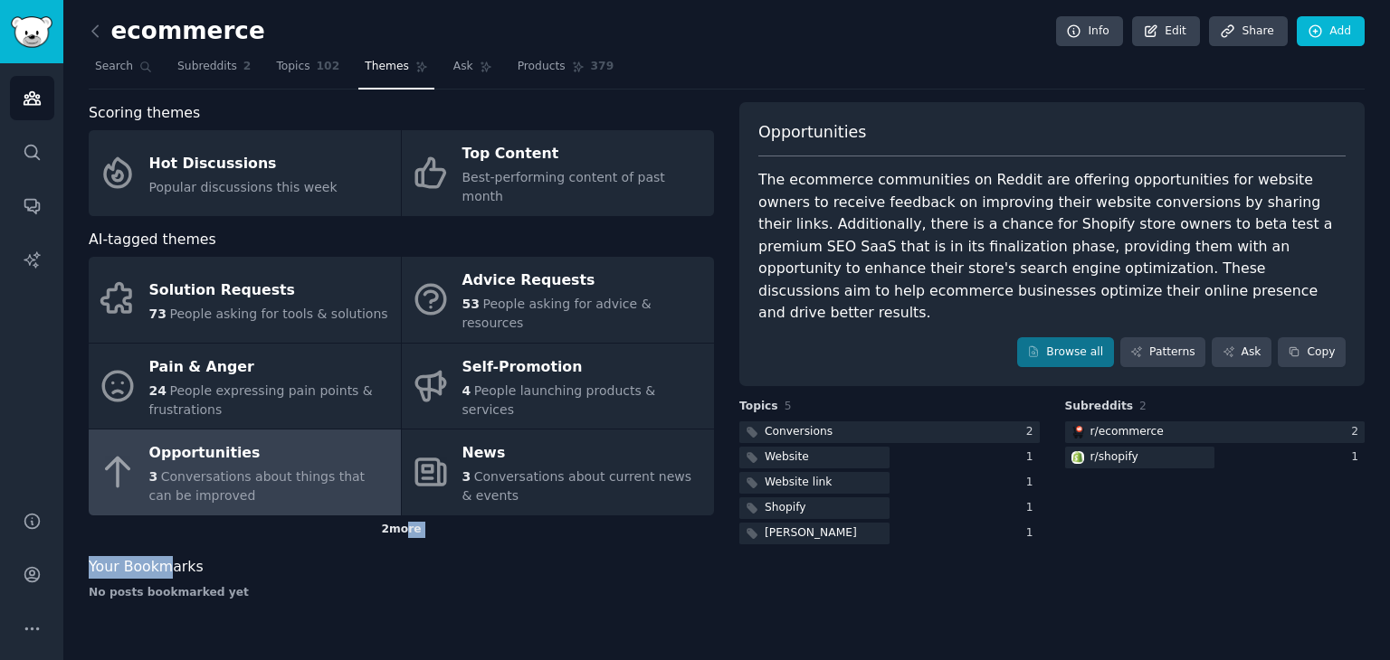
drag, startPoint x: 169, startPoint y: 511, endPoint x: 403, endPoint y: 492, distance: 234.2
click at [403, 492] on div "Scoring themes Hot Discussions Popular discussions this week Top Content Best-p…" at bounding box center [401, 358] width 625 height 512
click at [403, 516] on div "2 more" at bounding box center [401, 530] width 625 height 29
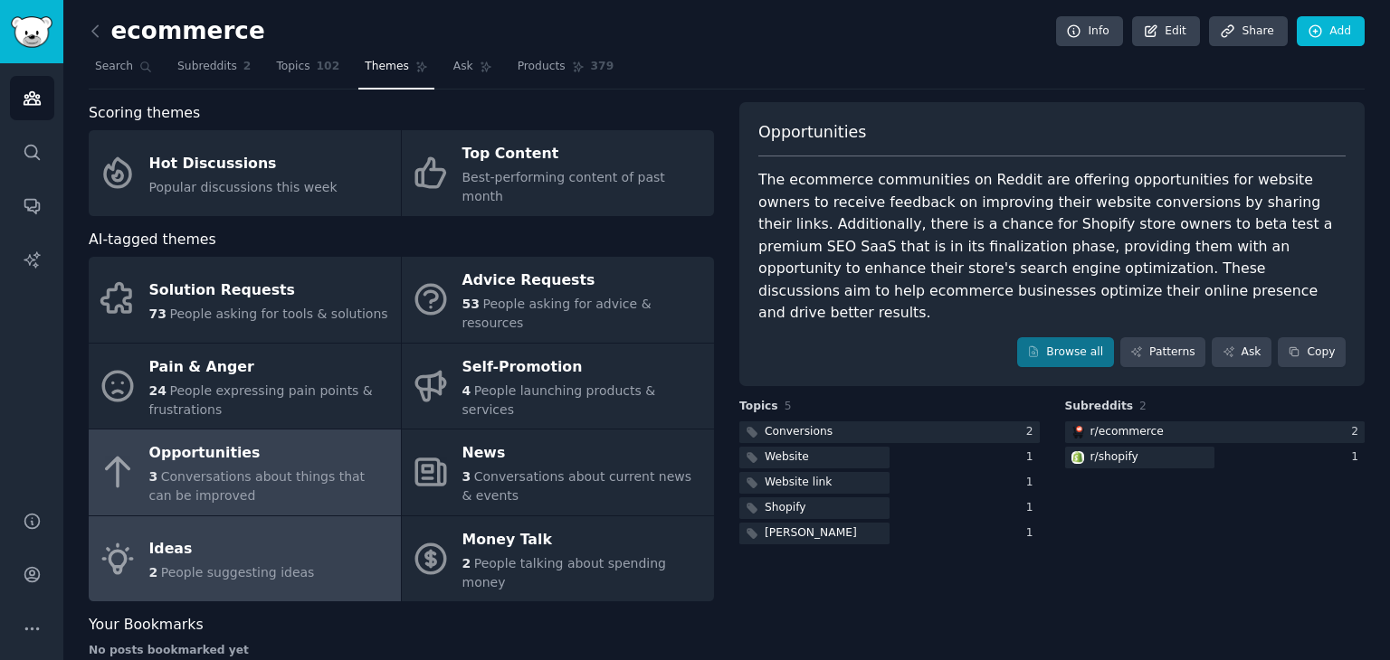
click at [308, 517] on link "Ideas 2 People suggesting ideas" at bounding box center [245, 560] width 312 height 86
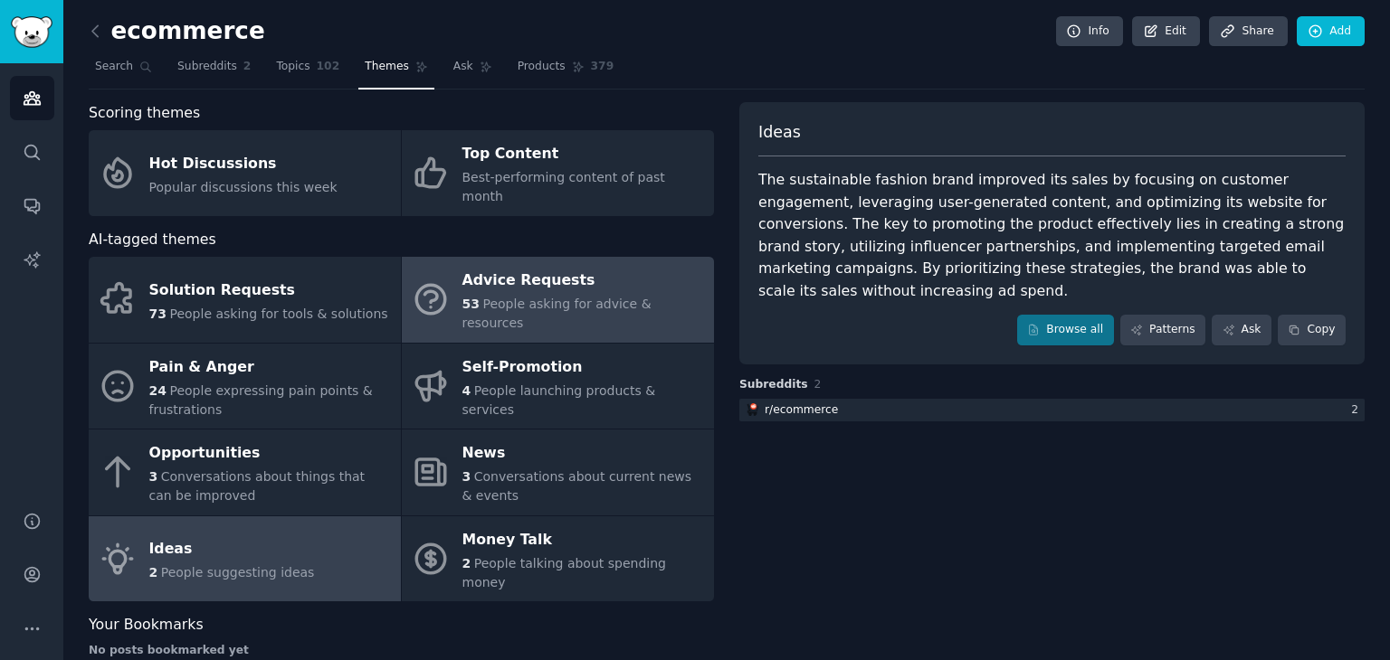
click at [575, 295] on link "Advice Requests 53 People asking for advice & resources" at bounding box center [558, 300] width 312 height 86
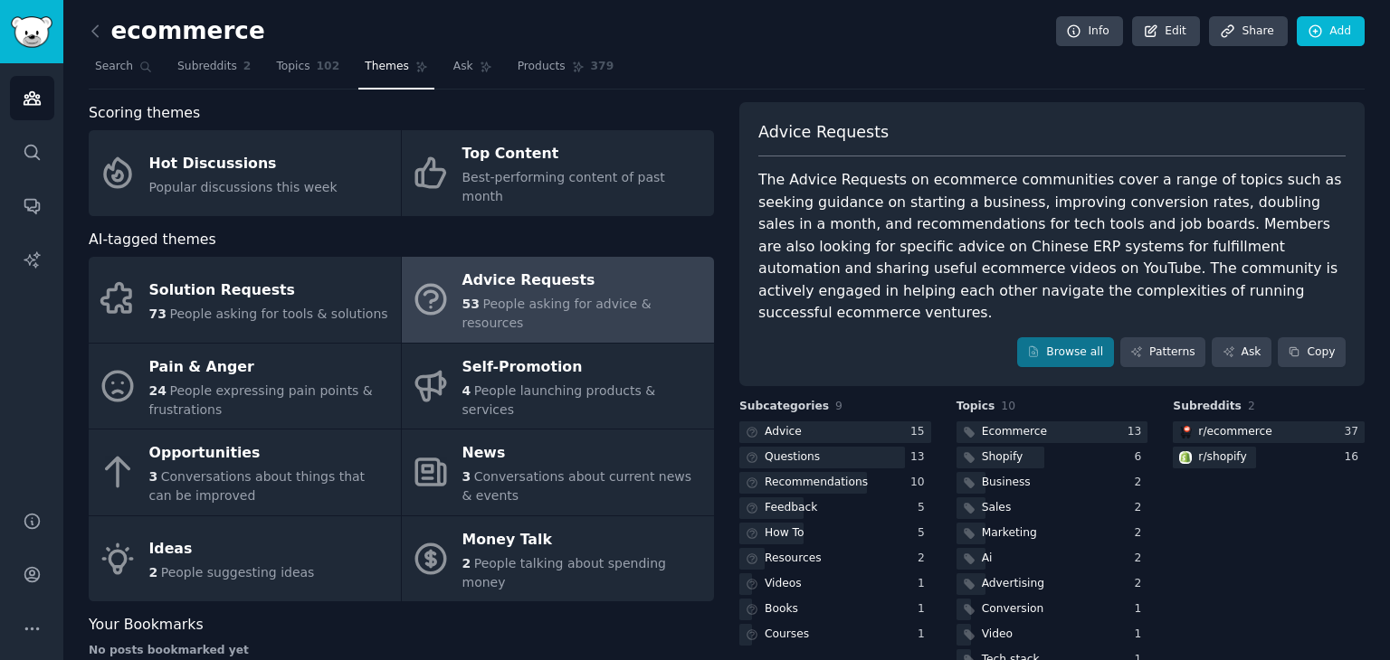
click at [1042, 269] on div "The Advice Requests on ecommerce communities cover a range of topics such as se…" at bounding box center [1051, 247] width 587 height 156
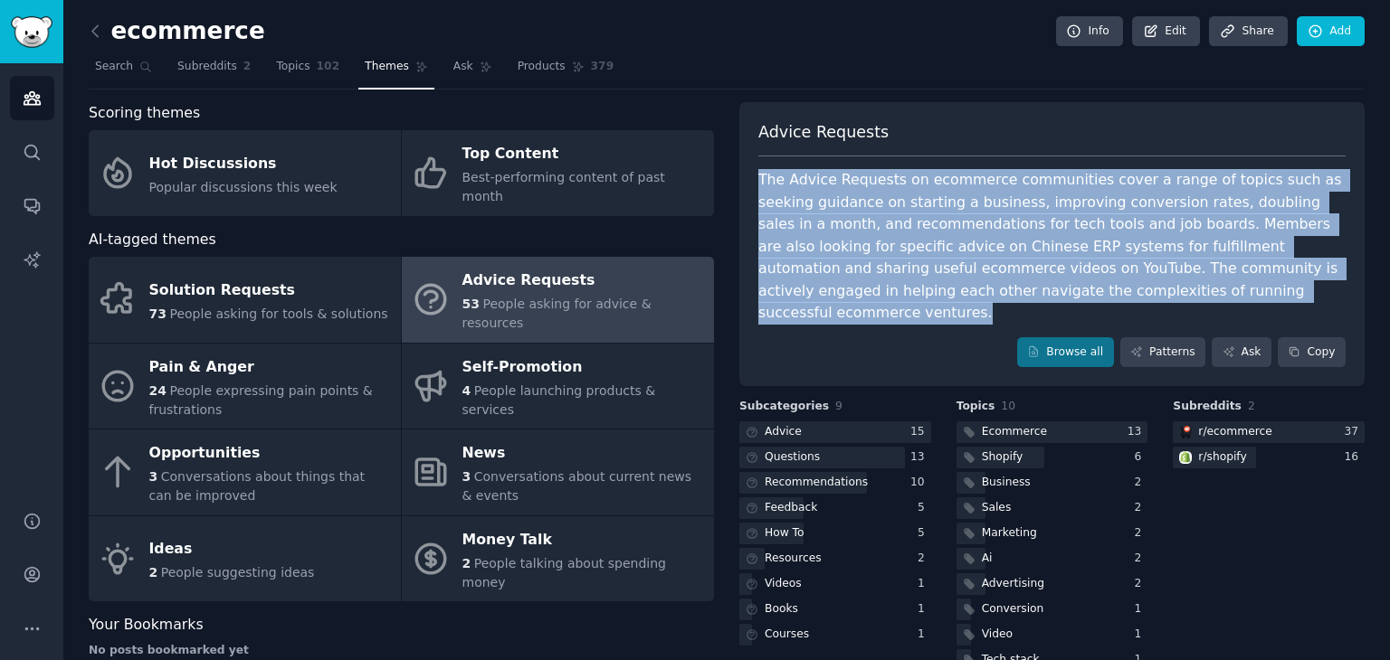
click at [1042, 269] on div "The Advice Requests on ecommerce communities cover a range of topics such as se…" at bounding box center [1051, 247] width 587 height 156
copy div "The Advice Requests on ecommerce communities cover a range of topics such as se…"
